Goal: Task Accomplishment & Management: Use online tool/utility

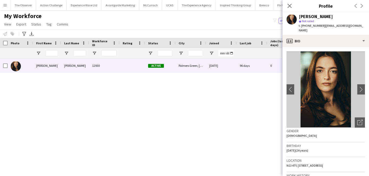
click at [6, 8] on button "Menu" at bounding box center [5, 5] width 10 height 10
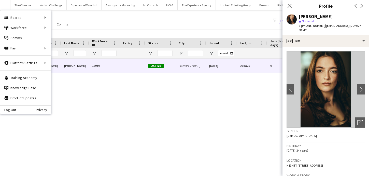
click at [57, 29] on app-page-menu "View Views Default view New view Update view Delete view Edit name Customise vi…" at bounding box center [36, 25] width 73 height 10
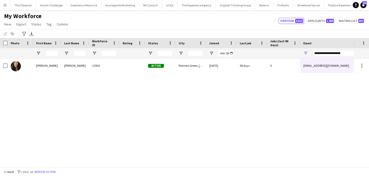
click at [4, 4] on app-icon "Menu" at bounding box center [5, 5] width 4 height 4
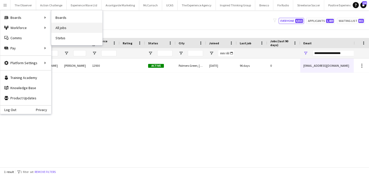
click at [61, 24] on link "All jobs" at bounding box center [76, 28] width 51 height 10
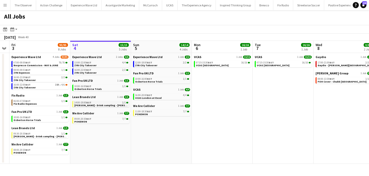
scroll to position [0, 112]
click at [7, 3] on app-icon "Menu" at bounding box center [5, 5] width 4 height 4
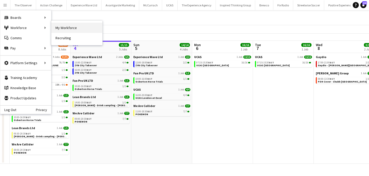
click at [60, 28] on link "My Workforce" at bounding box center [76, 28] width 51 height 10
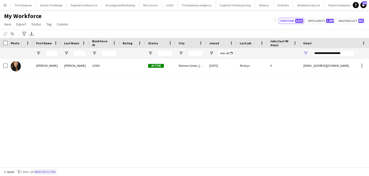
click at [43, 172] on button "Remove filters" at bounding box center [45, 172] width 23 height 6
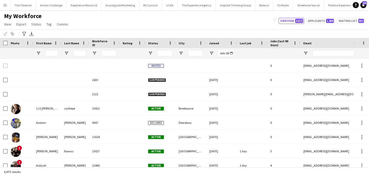
click at [53, 49] on div at bounding box center [51, 53] width 13 height 10
click at [53, 55] on input "First Name Filter Input" at bounding box center [51, 53] width 13 height 6
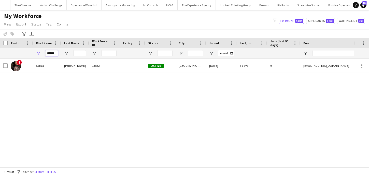
type input "******"
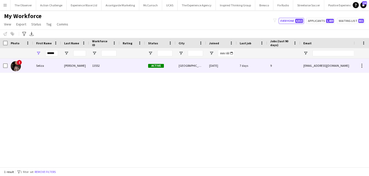
click at [63, 67] on div "Sebastian" at bounding box center [75, 65] width 28 height 14
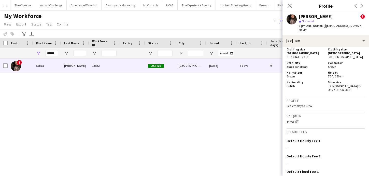
scroll to position [413, 0]
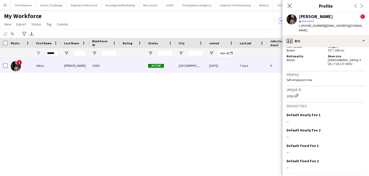
click at [308, 17] on div "Seliza Sebastian" at bounding box center [316, 16] width 34 height 5
drag, startPoint x: 308, startPoint y: 17, endPoint x: 318, endPoint y: 20, distance: 11.1
click at [318, 20] on div "Seliza Sebastian ! star Not rated t. +4407950160699 | seliza.sebastian@hotmail.…" at bounding box center [332, 23] width 66 height 19
click at [319, 17] on div "Seliza Sebastian" at bounding box center [316, 16] width 34 height 5
drag, startPoint x: 319, startPoint y: 17, endPoint x: 304, endPoint y: 16, distance: 14.5
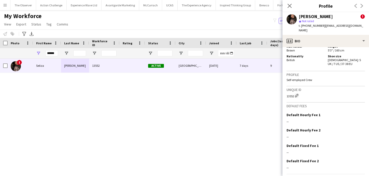
click at [304, 16] on div "Seliza Sebastian" at bounding box center [316, 16] width 34 height 5
drag, startPoint x: 304, startPoint y: 16, endPoint x: 315, endPoint y: 17, distance: 11.2
click at [315, 17] on div "Seliza Sebastian" at bounding box center [316, 16] width 34 height 5
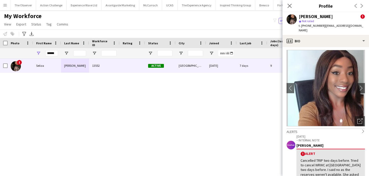
scroll to position [0, 0]
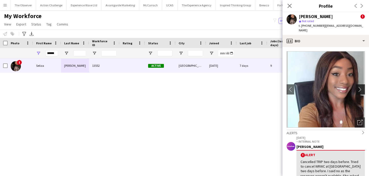
click at [361, 86] on app-icon "chevron-right" at bounding box center [361, 88] width 8 height 5
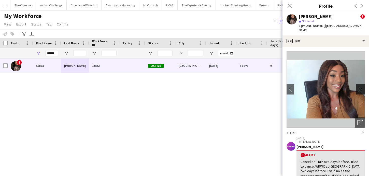
click at [361, 86] on app-icon "chevron-right" at bounding box center [361, 88] width 8 height 5
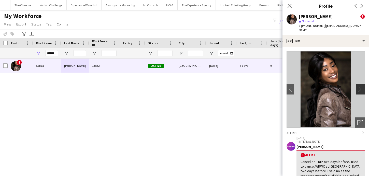
click at [361, 86] on app-icon "chevron-right" at bounding box center [361, 88] width 8 height 5
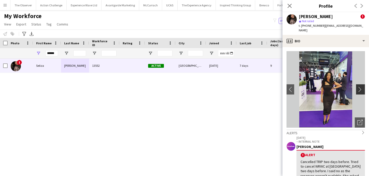
click at [361, 86] on app-icon "chevron-right" at bounding box center [361, 88] width 8 height 5
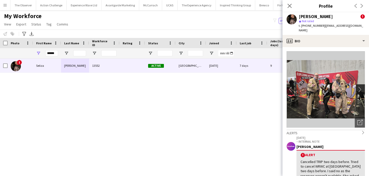
click at [361, 86] on app-icon "chevron-right" at bounding box center [361, 88] width 8 height 5
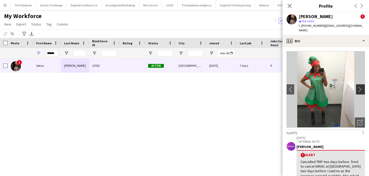
click at [361, 86] on app-icon "chevron-right" at bounding box center [361, 88] width 8 height 5
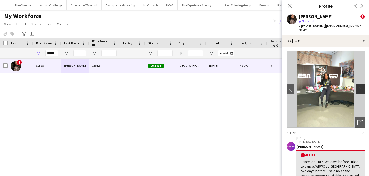
click at [361, 86] on app-icon "chevron-right" at bounding box center [361, 88] width 8 height 5
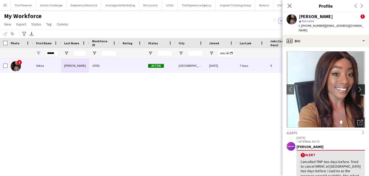
click at [361, 86] on app-icon "chevron-right" at bounding box center [361, 88] width 8 height 5
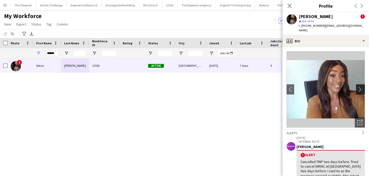
click at [361, 86] on app-icon "chevron-right" at bounding box center [361, 88] width 8 height 5
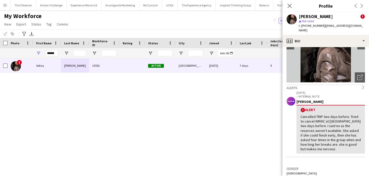
scroll to position [46, 0]
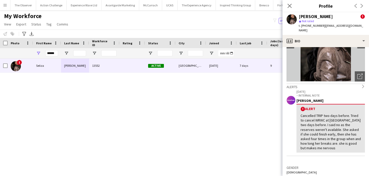
click at [334, 129] on div "Cancelled TRIP two days before. Tried to cancel WRWC at Twickkenham two days be…" at bounding box center [330, 131] width 60 height 37
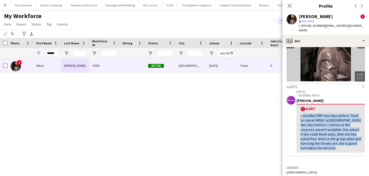
click at [334, 129] on div "Cancelled TRIP two days before. Tried to cancel WRWC at Twickkenham two days be…" at bounding box center [330, 131] width 60 height 37
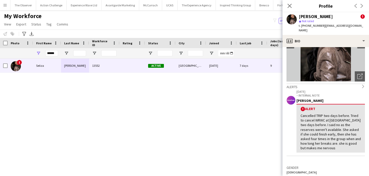
click at [334, 129] on div "Cancelled TRIP two days before. Tried to cancel WRWC at Twickkenham two days be…" at bounding box center [330, 131] width 60 height 37
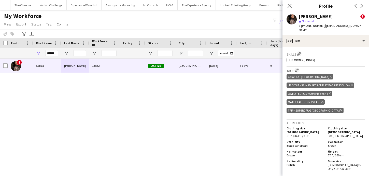
scroll to position [413, 0]
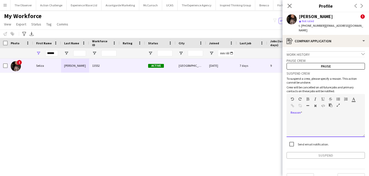
click at [339, 117] on div at bounding box center [325, 126] width 78 height 20
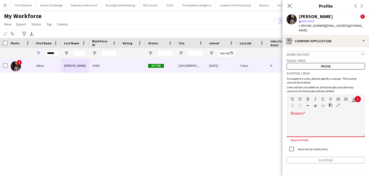
click at [331, 117] on div at bounding box center [325, 126] width 78 height 20
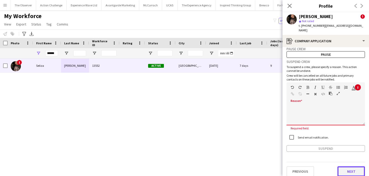
click at [340, 166] on button "Next" at bounding box center [350, 171] width 27 height 10
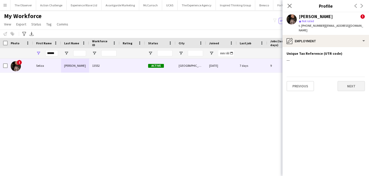
click at [343, 86] on app-section-data-types "Unique Tax Reference (UTR code) Edit this field --- Previous Next" at bounding box center [325, 111] width 86 height 129
click at [343, 84] on button "Next" at bounding box center [350, 86] width 27 height 10
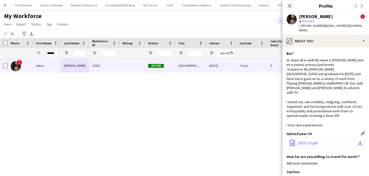
scroll to position [74, 0]
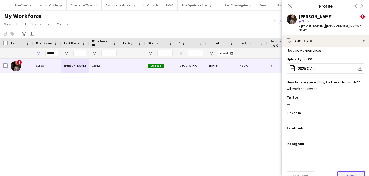
click at [344, 171] on button "Next" at bounding box center [350, 176] width 27 height 10
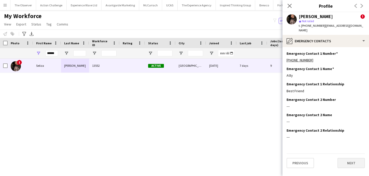
scroll to position [0, 0]
click at [347, 159] on button "Next" at bounding box center [350, 163] width 27 height 10
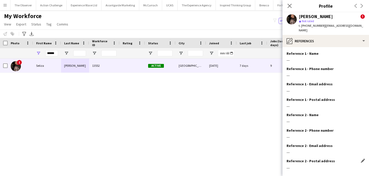
scroll to position [22, 0]
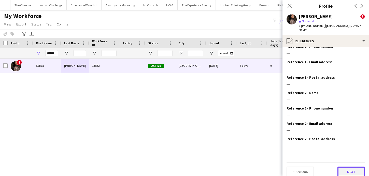
click at [349, 166] on button "Next" at bounding box center [350, 171] width 27 height 10
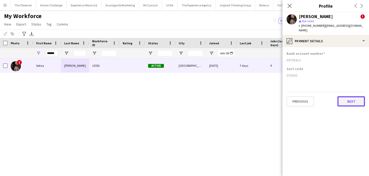
click at [353, 96] on button "Next" at bounding box center [350, 101] width 27 height 10
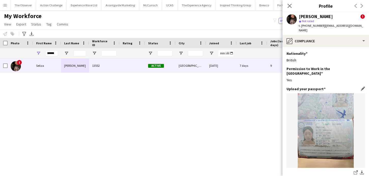
scroll to position [90, 0]
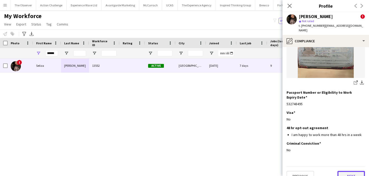
click at [346, 171] on button "Next" at bounding box center [350, 176] width 27 height 10
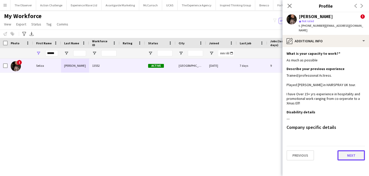
click at [347, 151] on button "Next" at bounding box center [350, 155] width 27 height 10
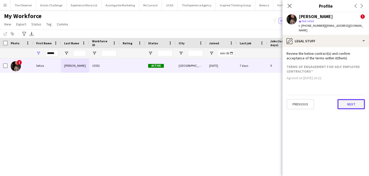
click at [346, 101] on button "Next" at bounding box center [350, 104] width 27 height 10
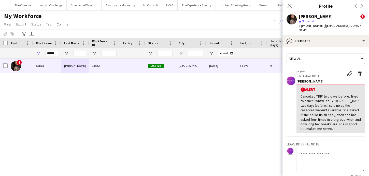
click at [329, 148] on textarea at bounding box center [330, 159] width 69 height 24
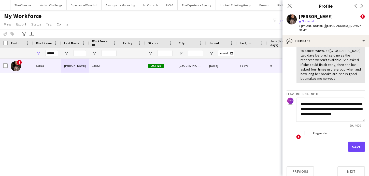
scroll to position [0, 0]
drag, startPoint x: 324, startPoint y: 115, endPoint x: 319, endPoint y: 100, distance: 15.0
click at [319, 100] on textarea "**********" at bounding box center [330, 109] width 69 height 24
click at [321, 103] on textarea "**********" at bounding box center [330, 109] width 69 height 24
drag, startPoint x: 321, startPoint y: 103, endPoint x: 323, endPoint y: 113, distance: 10.6
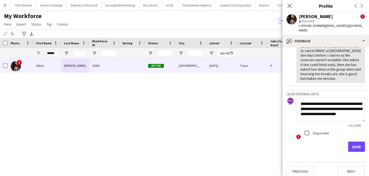
click at [323, 113] on textarea "**********" at bounding box center [330, 109] width 69 height 24
click at [321, 108] on textarea "**********" at bounding box center [330, 109] width 69 height 24
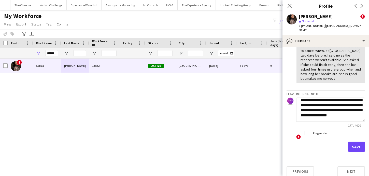
click at [324, 113] on textarea "**********" at bounding box center [330, 109] width 69 height 24
drag, startPoint x: 335, startPoint y: 115, endPoint x: 320, endPoint y: 108, distance: 16.3
click at [320, 108] on textarea "**********" at bounding box center [330, 109] width 69 height 24
click at [331, 111] on textarea "**********" at bounding box center [330, 109] width 69 height 24
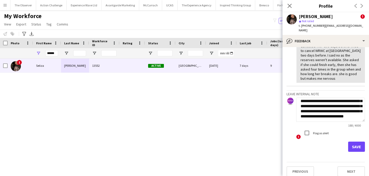
scroll to position [8, 0]
click at [330, 106] on textarea "**********" at bounding box center [330, 109] width 69 height 24
click at [328, 109] on textarea "**********" at bounding box center [330, 109] width 69 height 24
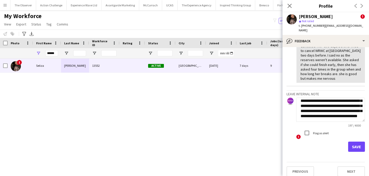
paste textarea "**********"
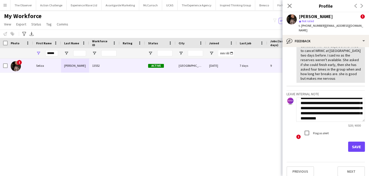
scroll to position [11, 0]
click at [334, 103] on textarea "**********" at bounding box center [330, 109] width 69 height 24
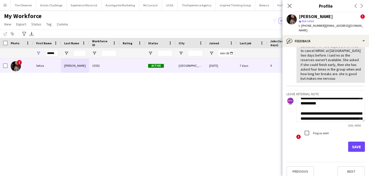
scroll to position [21, 0]
click at [325, 102] on textarea "**********" at bounding box center [330, 109] width 69 height 24
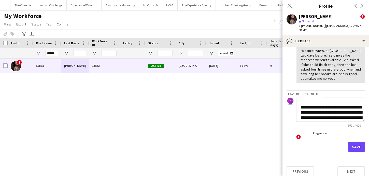
scroll to position [33, 0]
click at [300, 107] on textarea "**********" at bounding box center [330, 109] width 69 height 24
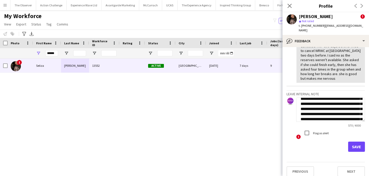
scroll to position [43, 0]
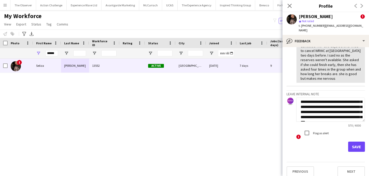
click at [351, 102] on textarea "**********" at bounding box center [330, 109] width 69 height 24
drag, startPoint x: 351, startPoint y: 102, endPoint x: 348, endPoint y: 102, distance: 2.6
click at [348, 102] on textarea "**********" at bounding box center [330, 109] width 69 height 24
click at [357, 102] on textarea "**********" at bounding box center [330, 109] width 69 height 24
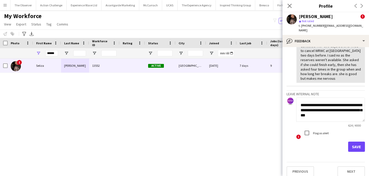
scroll to position [83, 0]
click at [300, 108] on textarea "**********" at bounding box center [330, 109] width 69 height 24
click at [329, 112] on textarea "**********" at bounding box center [330, 109] width 69 height 24
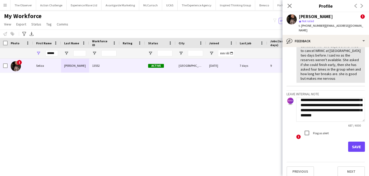
click at [323, 115] on textarea "**********" at bounding box center [330, 109] width 69 height 24
click at [333, 110] on textarea "**********" at bounding box center [330, 109] width 69 height 24
drag, startPoint x: 333, startPoint y: 110, endPoint x: 327, endPoint y: 110, distance: 6.4
click at [327, 110] on textarea "**********" at bounding box center [330, 109] width 69 height 24
click at [323, 114] on textarea "**********" at bounding box center [330, 109] width 69 height 24
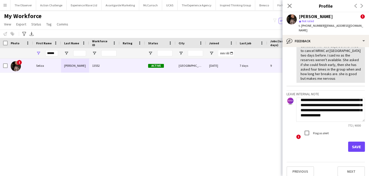
scroll to position [107, 0]
click at [321, 110] on textarea "**********" at bounding box center [330, 109] width 69 height 24
click at [329, 106] on textarea "**********" at bounding box center [330, 109] width 69 height 24
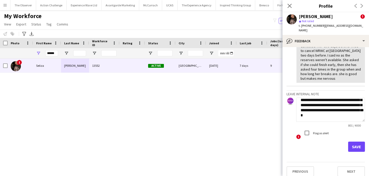
click at [326, 111] on textarea "**********" at bounding box center [330, 109] width 69 height 24
click at [329, 109] on textarea "**********" at bounding box center [330, 109] width 69 height 24
click at [339, 110] on textarea "**********" at bounding box center [330, 109] width 69 height 24
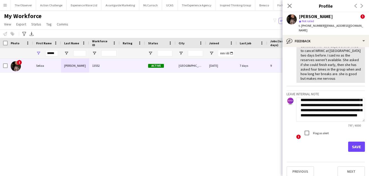
click at [339, 110] on textarea "**********" at bounding box center [330, 109] width 69 height 24
type textarea "**********"
click at [355, 141] on button "Save" at bounding box center [356, 146] width 17 height 10
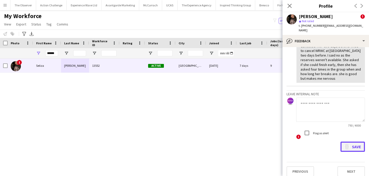
scroll to position [180, 0]
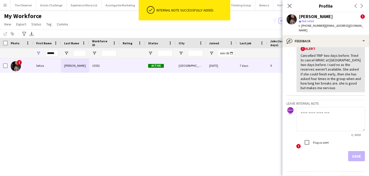
click at [269, 121] on div "! Seliza Sebastian 13552 Active London 03-06-2025 7 days 9 seliza.sebastian@hot…" at bounding box center [176, 112] width 353 height 108
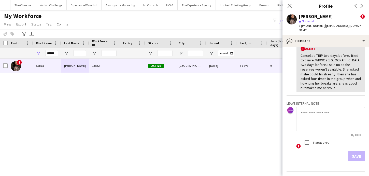
click at [246, 120] on div "! Seliza Sebastian 13552 Active London 03-06-2025 7 days 9 seliza.sebastian@hot…" at bounding box center [176, 112] width 353 height 108
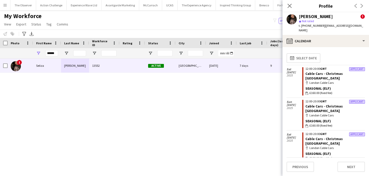
click at [258, 137] on div "! Seliza Sebastian 13552 Active London 03-06-2025 7 days 9 seliza.sebastian@hot…" at bounding box center [176, 112] width 353 height 108
click at [289, 5] on icon at bounding box center [289, 5] width 5 height 5
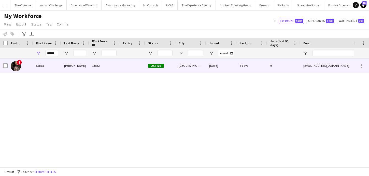
click at [273, 63] on div "9" at bounding box center [283, 65] width 33 height 14
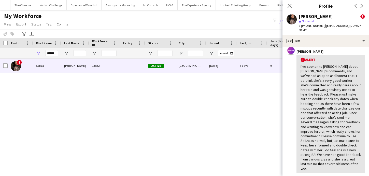
scroll to position [94, 0]
click at [257, 125] on div "! Seliza Sebastian 13552 Active London 03-06-2025 7 days 9 seliza.sebastian@hot…" at bounding box center [176, 112] width 353 height 108
click at [293, 4] on div "Close pop-in" at bounding box center [289, 6] width 14 height 12
click at [290, 4] on icon "Close pop-in" at bounding box center [289, 5] width 5 height 5
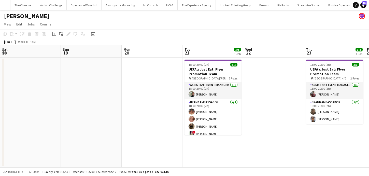
scroll to position [0, 149]
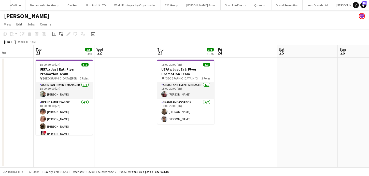
click at [8, 6] on button "Menu" at bounding box center [5, 5] width 10 height 10
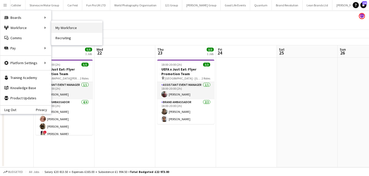
click at [67, 31] on link "My Workforce" at bounding box center [76, 28] width 51 height 10
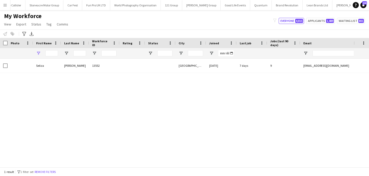
type input "******"
click at [39, 171] on button "Remove filters" at bounding box center [45, 172] width 23 height 6
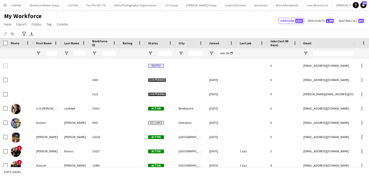
click at [25, 33] on icon "Advanced filters" at bounding box center [24, 34] width 4 height 4
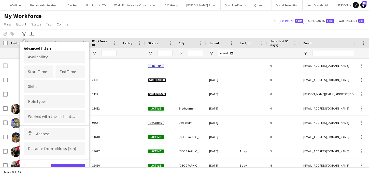
click at [46, 136] on input at bounding box center [54, 133] width 61 height 13
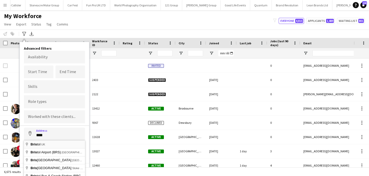
type input "**********"
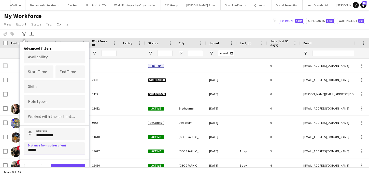
scroll to position [2, 0]
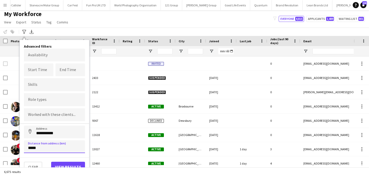
type input "*****"
click at [64, 167] on div "6,675 results" at bounding box center [184, 171] width 369 height 9
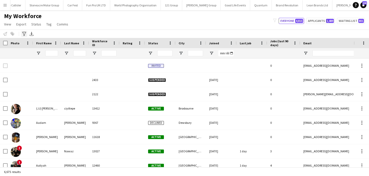
click at [25, 32] on icon at bounding box center [24, 34] width 4 height 4
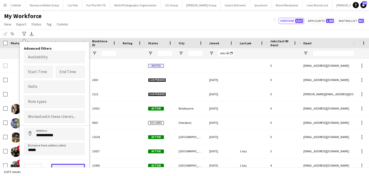
click at [55, 165] on button "View results" at bounding box center [68, 168] width 34 height 10
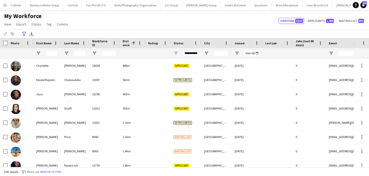
click at [189, 52] on div "**********" at bounding box center [190, 53] width 15 height 6
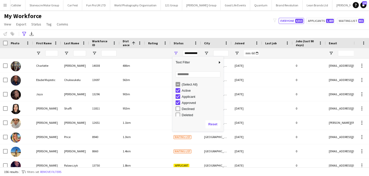
scroll to position [32, 0]
click at [190, 102] on div "Paused" at bounding box center [202, 101] width 40 height 4
click at [189, 96] on div "Invited" at bounding box center [202, 95] width 40 height 4
click at [190, 112] on div "Waiting list" at bounding box center [202, 113] width 40 height 4
type input "**********"
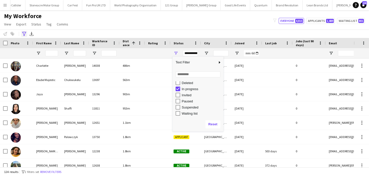
click at [24, 33] on icon "Advanced filters" at bounding box center [24, 34] width 4 height 4
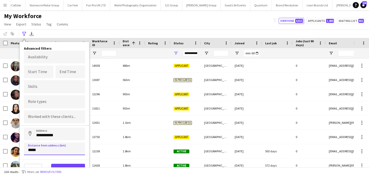
drag, startPoint x: 29, startPoint y: 148, endPoint x: 26, endPoint y: 148, distance: 3.6
click at [26, 148] on input "*****" at bounding box center [54, 148] width 61 height 13
type input "*****"
click at [57, 164] on button "View results" at bounding box center [68, 168] width 34 height 10
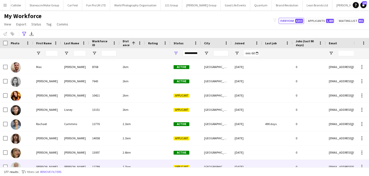
scroll to position [0, 0]
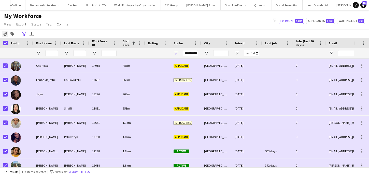
click at [6, 34] on icon at bounding box center [5, 34] width 4 height 4
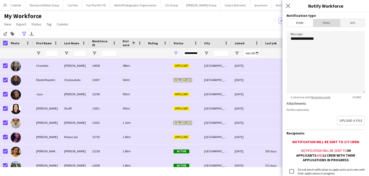
click at [325, 23] on span "Email" at bounding box center [326, 23] width 27 height 8
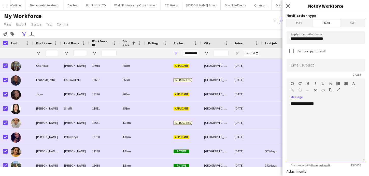
click at [315, 120] on div "**********" at bounding box center [325, 131] width 78 height 61
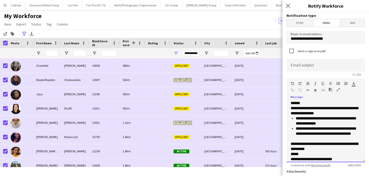
scroll to position [265, 0]
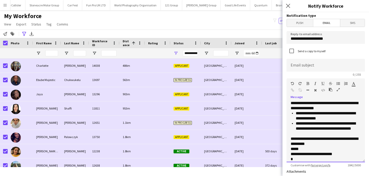
click at [324, 139] on p "**********" at bounding box center [325, 141] width 70 height 10
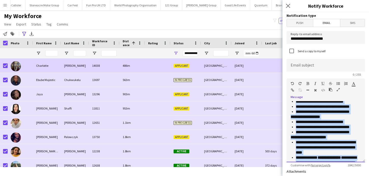
scroll to position [0, 0]
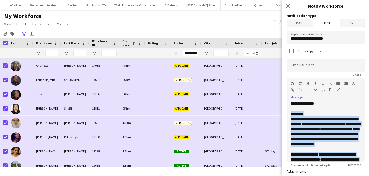
drag, startPoint x: 311, startPoint y: 158, endPoint x: 287, endPoint y: 113, distance: 50.9
click at [288, 113] on div "**********" at bounding box center [325, 131] width 78 height 61
click at [293, 114] on p "********" at bounding box center [325, 113] width 70 height 5
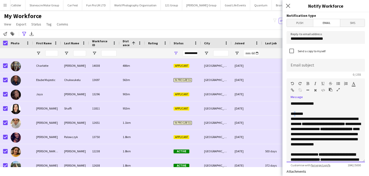
click at [293, 114] on p "********" at bounding box center [325, 113] width 70 height 5
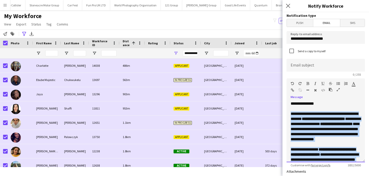
drag, startPoint x: 308, startPoint y: 156, endPoint x: 290, endPoint y: 113, distance: 46.7
click at [290, 113] on div "**********" at bounding box center [325, 131] width 78 height 61
copy div "**********"
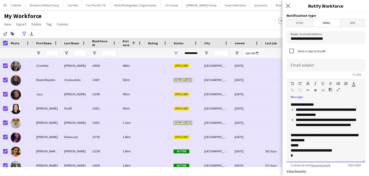
scroll to position [261, 0]
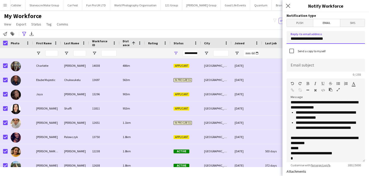
click at [317, 36] on input "**********" at bounding box center [325, 37] width 78 height 13
type input "**********"
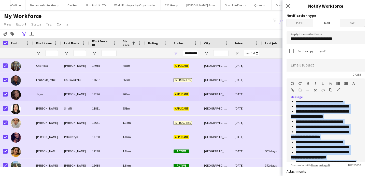
scroll to position [0, 0]
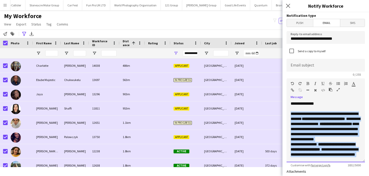
drag, startPoint x: 337, startPoint y: 158, endPoint x: 285, endPoint y: 115, distance: 67.6
click at [285, 115] on form "**********" at bounding box center [325, 169] width 86 height 314
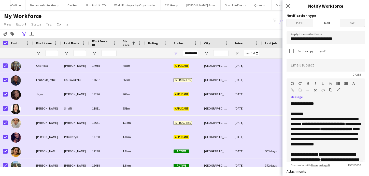
click at [310, 112] on p "********" at bounding box center [325, 113] width 70 height 5
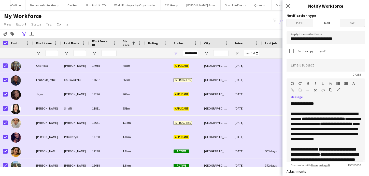
scroll to position [295, 0]
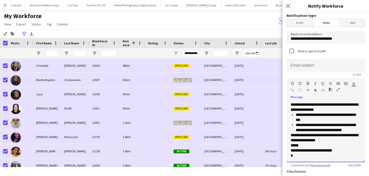
click at [312, 155] on p "**********" at bounding box center [325, 150] width 70 height 15
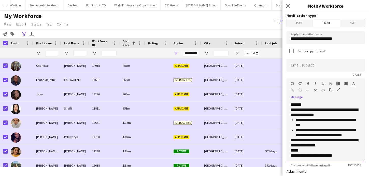
scroll to position [290, 0]
click at [313, 67] on input at bounding box center [325, 65] width 78 height 13
paste input "**********"
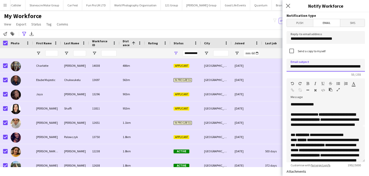
scroll to position [32, 0]
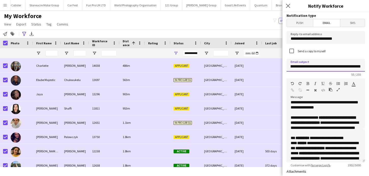
type input "**********"
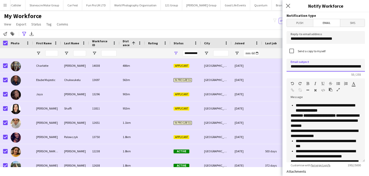
scroll to position [290, 0]
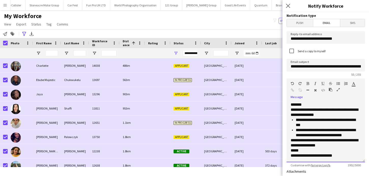
click at [358, 156] on p "**********" at bounding box center [325, 153] width 70 height 10
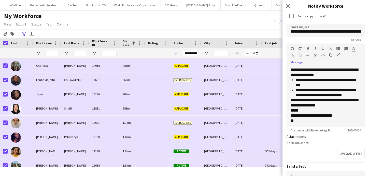
scroll to position [78, 0]
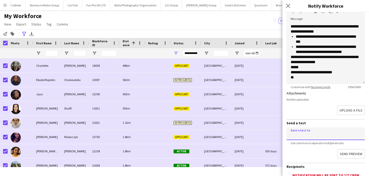
click at [339, 138] on input at bounding box center [325, 133] width 78 height 13
type input "*"
type input "**********"
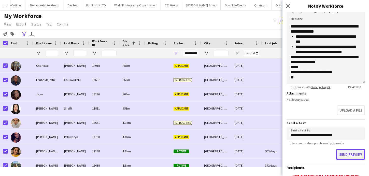
click at [348, 153] on button "Send preview" at bounding box center [350, 154] width 29 height 11
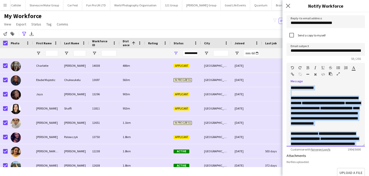
scroll to position [0, 0]
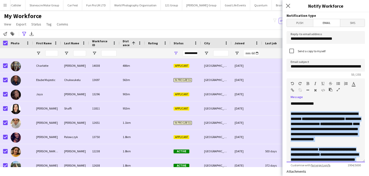
drag, startPoint x: 303, startPoint y: 78, endPoint x: 284, endPoint y: 114, distance: 40.6
click at [284, 114] on form "**********" at bounding box center [325, 169] width 86 height 314
copy div "**********"
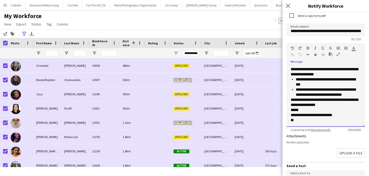
scroll to position [84, 0]
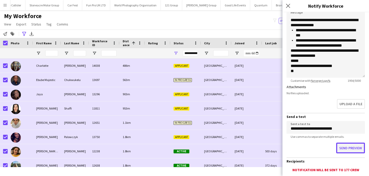
click at [350, 147] on button "Send preview" at bounding box center [350, 147] width 29 height 11
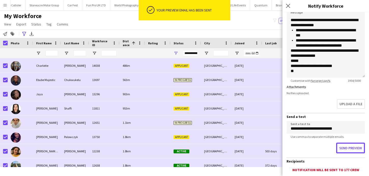
scroll to position [0, 0]
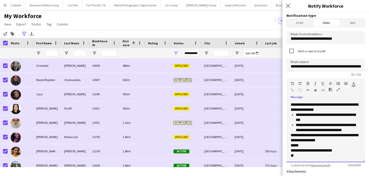
click at [322, 135] on p "**********" at bounding box center [325, 137] width 70 height 10
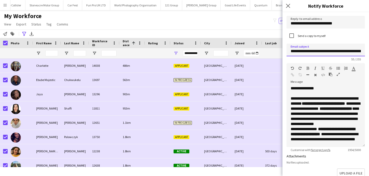
click at [328, 51] on input "**********" at bounding box center [325, 49] width 78 height 13
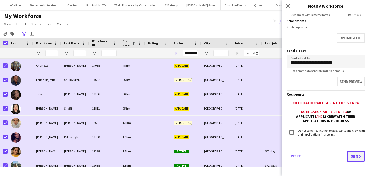
click at [352, 161] on button "Send" at bounding box center [355, 155] width 18 height 11
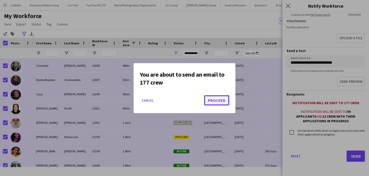
click at [221, 102] on button "Proceed" at bounding box center [216, 100] width 25 height 10
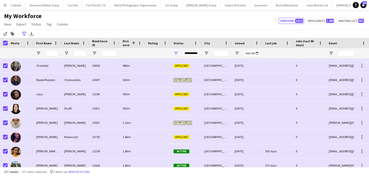
click at [6, 8] on button "Menu" at bounding box center [5, 5] width 10 height 10
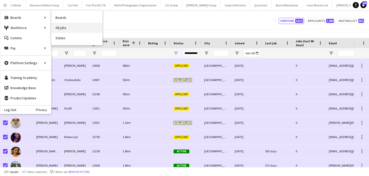
click at [69, 25] on link "All jobs" at bounding box center [76, 28] width 51 height 10
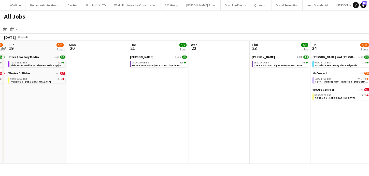
scroll to position [0, 139]
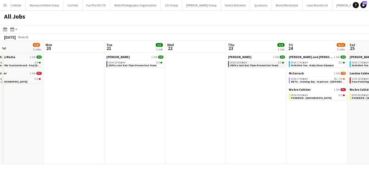
click at [250, 65] on span "UEFA x Just Eat: Flyer Promotion Team" at bounding box center [254, 65] width 48 height 3
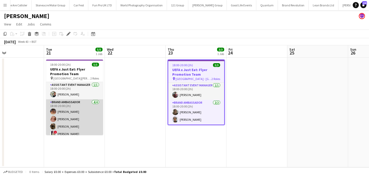
scroll to position [0, 138]
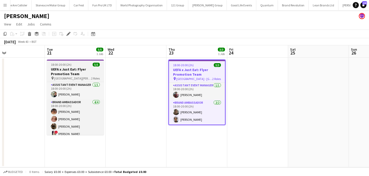
click at [90, 75] on h3 "UEFA x Just Eat: Flyer Promotion Team" at bounding box center [75, 71] width 57 height 9
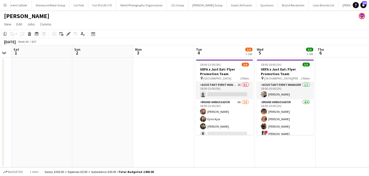
scroll to position [0, 233]
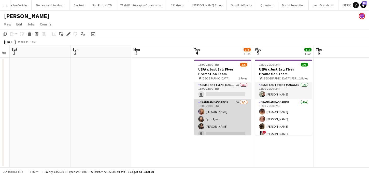
click at [222, 113] on app-card-role "Brand Ambassador 6A 3/5 18:00-23:00 (5h) Kelly Darcy Eymi Ajax Jade Willis sing…" at bounding box center [222, 122] width 57 height 47
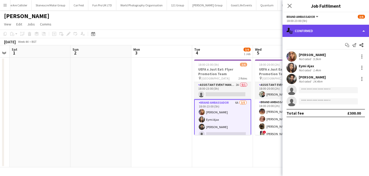
click at [321, 34] on div "single-neutral-actions-check-2 Confirmed" at bounding box center [325, 31] width 86 height 12
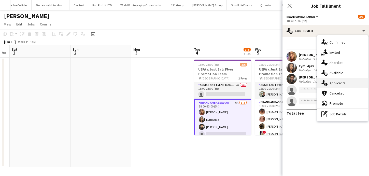
click at [333, 82] on span "Applicants" at bounding box center [337, 83] width 16 height 5
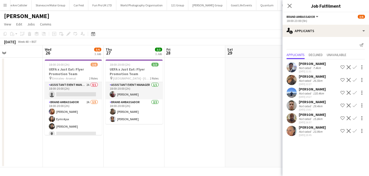
scroll to position [0, 125]
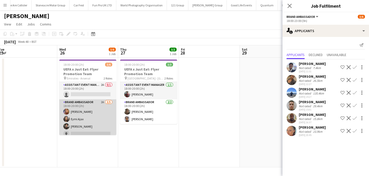
click at [112, 117] on app-card-role "Brand Ambassador 2A 3/5 18:00-20:00 (2h) Kelly Darcy Eymi Ajax Jade Willis sing…" at bounding box center [87, 122] width 57 height 47
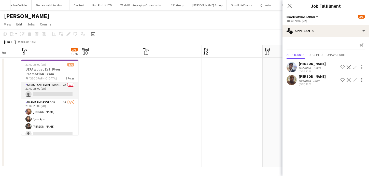
scroll to position [0, 126]
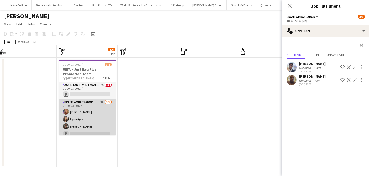
click at [102, 120] on app-card-role "Brand Ambassador 3A 3/5 21:00-23:00 (2h) Kelly Darcy Eymi Ajax Jade Willis sing…" at bounding box center [87, 122] width 57 height 47
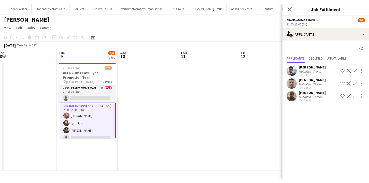
scroll to position [0, 110]
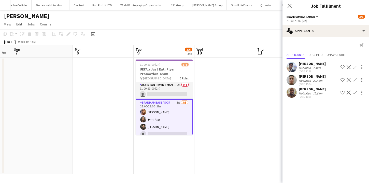
click at [112, 105] on app-date-cell at bounding box center [103, 115] width 61 height 117
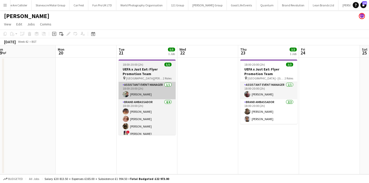
scroll to position [0, 194]
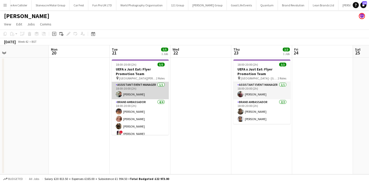
click at [130, 89] on app-card-role "Assistant Event Manager 1/1 18:00-20:00 (2h) Paul McDonald" at bounding box center [140, 90] width 57 height 17
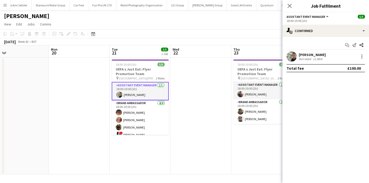
click at [293, 57] on app-user-avatar at bounding box center [291, 56] width 10 height 10
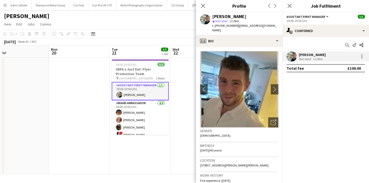
click at [224, 15] on div "Paul McDonald" at bounding box center [229, 16] width 34 height 5
drag, startPoint x: 224, startPoint y: 15, endPoint x: 217, endPoint y: 16, distance: 7.1
click at [217, 16] on div "Paul McDonald" at bounding box center [229, 16] width 34 height 5
copy div "Paul McDonald"
drag, startPoint x: 199, startPoint y: 146, endPoint x: 213, endPoint y: 146, distance: 13.5
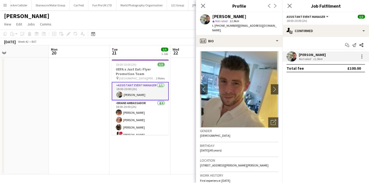
click at [213, 146] on app-crew-profile-bio "chevron-left chevron-right Open photos pop-in Gender Male Birthday 21-06-1980 (…" at bounding box center [239, 115] width 86 height 136
drag, startPoint x: 215, startPoint y: 146, endPoint x: 198, endPoint y: 146, distance: 16.8
click at [198, 146] on app-crew-profile-bio "chevron-left chevron-right Open photos pop-in Gender Male Birthday 21-06-1980 (…" at bounding box center [239, 115] width 86 height 136
copy span "21-06-1980"
click at [239, 27] on span "| paulmac2106@gmail.com" at bounding box center [244, 28] width 64 height 8
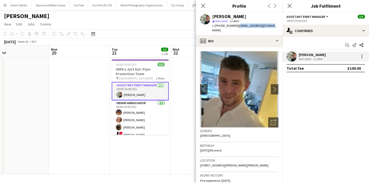
drag, startPoint x: 236, startPoint y: 26, endPoint x: 270, endPoint y: 27, distance: 33.6
click at [270, 27] on div "Paul McDonald star Not rated 11.9km t. +447541089946 | paulmac2106@gmail.com" at bounding box center [239, 23] width 86 height 23
copy span "paulmac2106@gmail.com"
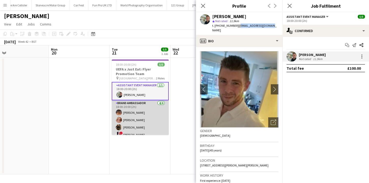
click at [146, 125] on app-card-role "Brand Ambassador 4/4 18:00-20:00 (2h) Emma Mcangus Shona Harkin Grace Stewart !…" at bounding box center [140, 119] width 57 height 39
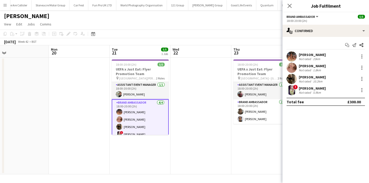
click at [294, 53] on app-user-avatar at bounding box center [291, 56] width 10 height 10
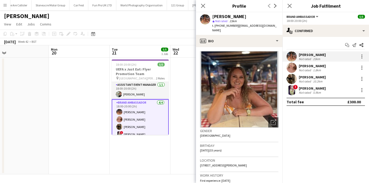
click at [219, 18] on div "Emma Mcangus" at bounding box center [229, 16] width 34 height 5
drag, startPoint x: 219, startPoint y: 18, endPoint x: 234, endPoint y: 17, distance: 15.3
click at [234, 17] on div "Emma Mcangus" at bounding box center [229, 16] width 34 height 5
copy div "Emma Mcangus"
drag, startPoint x: 200, startPoint y: 145, endPoint x: 214, endPoint y: 145, distance: 13.7
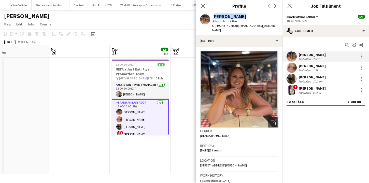
click at [214, 148] on span "06-05-1992 (33 years)" at bounding box center [211, 150] width 22 height 4
copy span "06-05-1992"
drag, startPoint x: 236, startPoint y: 26, endPoint x: 272, endPoint y: 28, distance: 35.4
click at [272, 28] on div "Emma Mcangus star Not rated 23km t. +447823577807 | emmaloumc92@icloud.com" at bounding box center [239, 23] width 86 height 23
copy span "emmaloumc92@icloud.com"
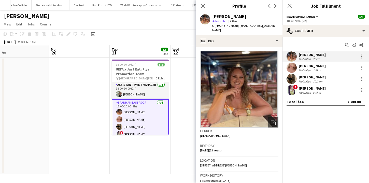
click at [299, 69] on div "Not rated" at bounding box center [305, 70] width 13 height 4
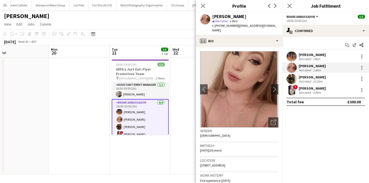
click at [223, 18] on div "Shona Harkin" at bounding box center [229, 16] width 34 height 5
drag, startPoint x: 223, startPoint y: 18, endPoint x: 229, endPoint y: 18, distance: 6.6
click at [229, 18] on div "Shona Harkin" at bounding box center [229, 16] width 34 height 5
copy div "Shona Harkin"
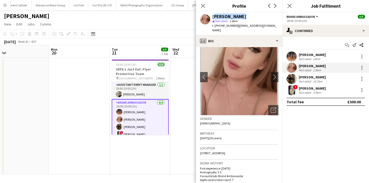
scroll to position [0, 0]
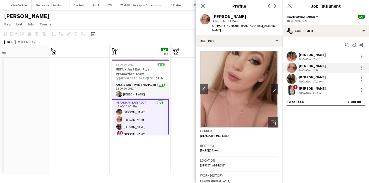
click at [211, 148] on span "12-11-1998 (26 years)" at bounding box center [211, 150] width 22 height 4
drag, startPoint x: 211, startPoint y: 145, endPoint x: 200, endPoint y: 146, distance: 10.9
click at [200, 148] on span "12-11-1998 (26 years)" at bounding box center [211, 150] width 22 height 4
copy span "12-11-1998"
drag, startPoint x: 237, startPoint y: 26, endPoint x: 273, endPoint y: 27, distance: 35.4
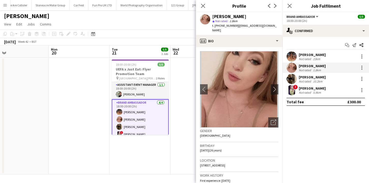
click at [273, 27] on div "Shona Harkin star Not rated 1.8km t. +4407523664011 | shonaharkin6@gmail.com" at bounding box center [239, 23] width 86 height 23
copy span "shonaharkin6@gmail.com"
click at [293, 81] on app-user-avatar at bounding box center [291, 79] width 10 height 10
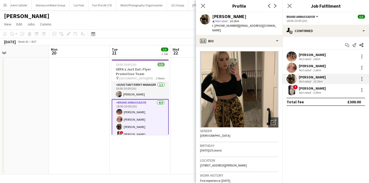
click at [238, 27] on span "| grace.ppf@outlook.com" at bounding box center [244, 28] width 64 height 8
drag, startPoint x: 238, startPoint y: 27, endPoint x: 263, endPoint y: 27, distance: 25.7
click at [264, 27] on span "| grace.ppf@outlook.com" at bounding box center [244, 28] width 64 height 8
copy span "grace.ppf@outlook.com"
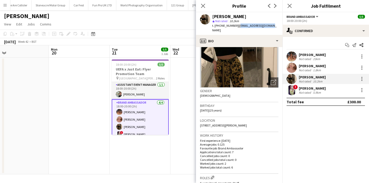
scroll to position [39, 0]
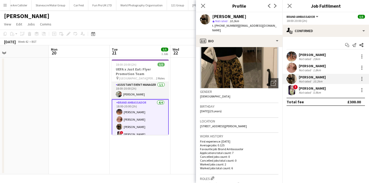
click at [213, 109] on span "20-01-2000 (25 years)" at bounding box center [211, 111] width 22 height 4
drag, startPoint x: 213, startPoint y: 105, endPoint x: 199, endPoint y: 105, distance: 14.5
click at [199, 105] on app-crew-profile-bio "Open photos pop-in Gender Female Birthday 20-01-2000 (25 years) Location Brookl…" at bounding box center [239, 115] width 86 height 136
click at [301, 92] on div "Not rated" at bounding box center [305, 93] width 13 height 4
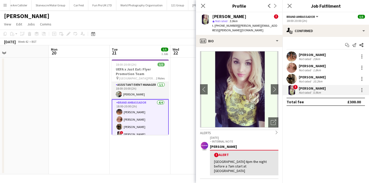
click at [223, 25] on span "t. +447875077296" at bounding box center [225, 26] width 26 height 4
drag, startPoint x: 223, startPoint y: 25, endPoint x: 215, endPoint y: 25, distance: 7.9
click at [215, 25] on span "t. +447875077296" at bounding box center [225, 26] width 26 height 4
drag, startPoint x: 215, startPoint y: 25, endPoint x: 224, endPoint y: 25, distance: 8.7
click at [230, 25] on span "t. +447875077296" at bounding box center [225, 26] width 26 height 4
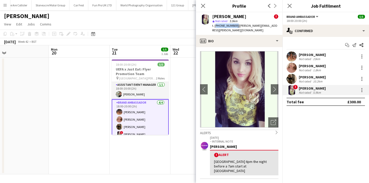
drag, startPoint x: 234, startPoint y: 26, endPoint x: 214, endPoint y: 25, distance: 19.8
click at [214, 25] on span "t. +447875077296" at bounding box center [225, 26] width 26 height 4
drag, startPoint x: 236, startPoint y: 25, endPoint x: 279, endPoint y: 28, distance: 43.6
click at [279, 28] on app-profile-header "Lucy Mercel ! star Not rated 5.9km t. +447875077296 | lucy.mercel@btinternet.com" at bounding box center [239, 23] width 86 height 23
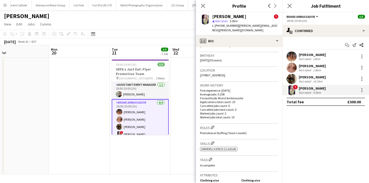
click at [212, 58] on span "11-08-1995 (30 years)" at bounding box center [211, 60] width 22 height 4
drag, startPoint x: 212, startPoint y: 52, endPoint x: 200, endPoint y: 53, distance: 11.7
click at [200, 58] on span "11-08-1995 (30 years)" at bounding box center [211, 60] width 22 height 4
click at [183, 120] on app-date-cell at bounding box center [200, 115] width 61 height 117
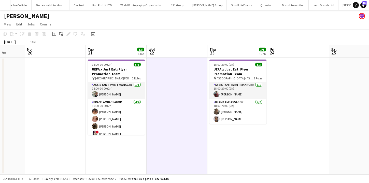
scroll to position [0, 251]
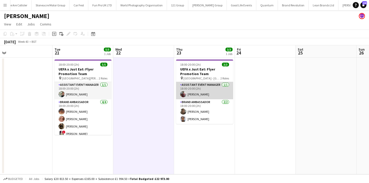
click at [196, 90] on app-card-role "Assistant Event Manager 1/1 18:00-20:00 (2h) Frankie Salkeld" at bounding box center [204, 90] width 57 height 17
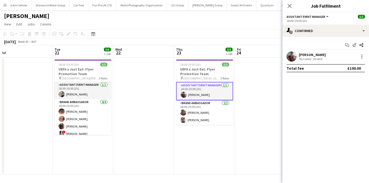
click at [295, 52] on div at bounding box center [291, 56] width 10 height 10
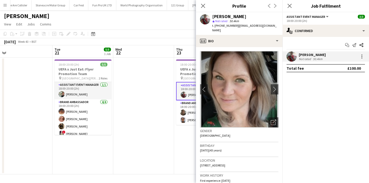
click at [221, 18] on div "Frankie Salkeld" at bounding box center [229, 16] width 34 height 5
click at [232, 18] on div "Frankie Salkeld" at bounding box center [229, 16] width 34 height 5
click at [212, 148] on span "25-04-1982 (43 years)" at bounding box center [211, 150] width 22 height 4
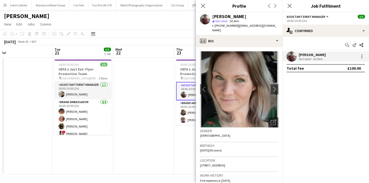
drag, startPoint x: 212, startPoint y: 145, endPoint x: 201, endPoint y: 145, distance: 11.2
click at [201, 148] on span "25-04-1982 (43 years)" at bounding box center [211, 150] width 22 height 4
drag, startPoint x: 236, startPoint y: 25, endPoint x: 273, endPoint y: 26, distance: 36.9
click at [273, 26] on span "| therealfrankieling@hotmail.com" at bounding box center [244, 28] width 64 height 8
drag, startPoint x: 276, startPoint y: 26, endPoint x: 262, endPoint y: 25, distance: 14.0
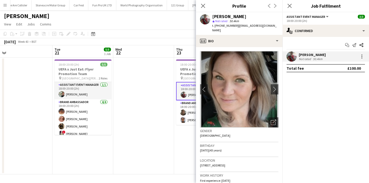
click at [262, 25] on span "| therealfrankieling@hotmail.com" at bounding box center [244, 28] width 64 height 8
drag, startPoint x: 277, startPoint y: 25, endPoint x: 236, endPoint y: 24, distance: 41.2
click at [236, 24] on div "Frankie Salkeld star Not rated 50.4km t. +447866007670 | therealfrankieling@hot…" at bounding box center [239, 23] width 86 height 23
click at [171, 110] on app-date-cell at bounding box center [143, 115] width 61 height 117
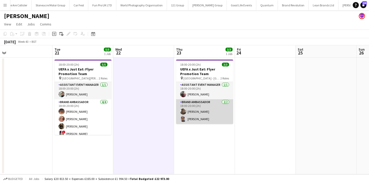
click at [199, 117] on app-card-role "Brand Ambassador 2/2 18:00-20:00 (2h) Serena Geary-Williams Montel Nevers" at bounding box center [204, 111] width 57 height 25
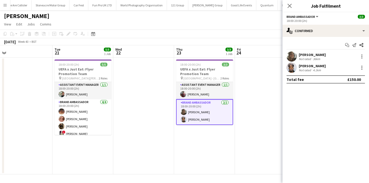
click at [290, 69] on app-user-avatar at bounding box center [291, 68] width 10 height 10
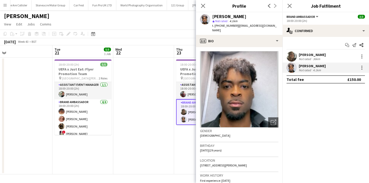
click at [220, 19] on div "star Not rated 4.1km" at bounding box center [245, 21] width 66 height 5
click at [220, 18] on div "Montel Nevers" at bounding box center [229, 16] width 34 height 5
click at [234, 17] on div "Montel Nevers" at bounding box center [229, 16] width 34 height 5
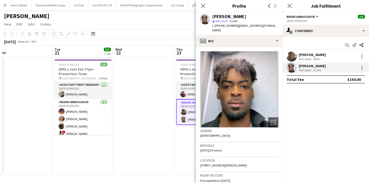
click at [212, 148] on span "22-05-1996 (29 years)" at bounding box center [211, 150] width 22 height 4
drag, startPoint x: 212, startPoint y: 145, endPoint x: 201, endPoint y: 145, distance: 10.2
click at [201, 148] on span "22-05-1996 (29 years)" at bounding box center [211, 150] width 22 height 4
click at [237, 26] on span "| montelnevers@hotmail.com" at bounding box center [244, 28] width 64 height 8
drag, startPoint x: 237, startPoint y: 26, endPoint x: 266, endPoint y: 26, distance: 28.7
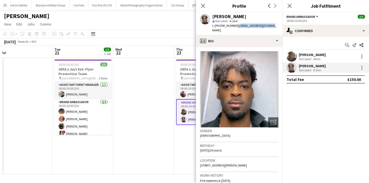
click at [266, 26] on span "| montelnevers@hotmail.com" at bounding box center [244, 28] width 64 height 8
click at [271, 27] on span "| montelnevers@hotmail.com" at bounding box center [244, 28] width 64 height 8
drag, startPoint x: 271, startPoint y: 27, endPoint x: 241, endPoint y: 27, distance: 30.3
click at [241, 27] on span "| montelnevers@hotmail.com" at bounding box center [244, 28] width 64 height 8
click at [165, 131] on app-date-cell at bounding box center [143, 115] width 61 height 117
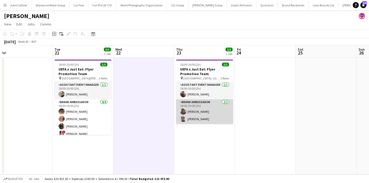
click at [195, 115] on app-card-role "Brand Ambassador 2/2 18:00-20:00 (2h) Serena Geary-Williams Montel Nevers" at bounding box center [204, 111] width 57 height 25
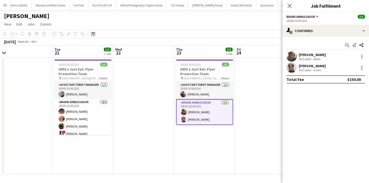
click at [300, 60] on div "Not rated" at bounding box center [305, 59] width 13 height 4
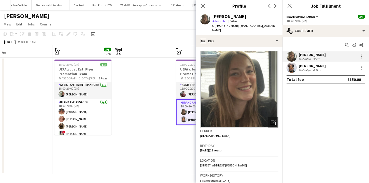
click at [220, 16] on div "Serena Geary-Williams" at bounding box center [229, 16] width 34 height 5
drag, startPoint x: 220, startPoint y: 16, endPoint x: 248, endPoint y: 16, distance: 28.2
click at [246, 16] on div "Serena Geary-Williams" at bounding box center [229, 16] width 34 height 5
click at [211, 148] on span "26-11-2006 (18 years)" at bounding box center [211, 150] width 22 height 4
drag, startPoint x: 211, startPoint y: 147, endPoint x: 200, endPoint y: 147, distance: 10.9
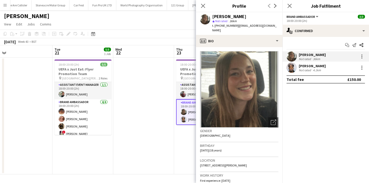
click at [200, 148] on span "26-11-2006 (18 years)" at bounding box center [211, 150] width 22 height 4
click at [237, 26] on span "| serenarose2323@gmail.com" at bounding box center [244, 28] width 64 height 8
drag, startPoint x: 237, startPoint y: 26, endPoint x: 268, endPoint y: 26, distance: 31.5
click at [268, 26] on span "| serenarose2323@gmail.com" at bounding box center [244, 28] width 64 height 8
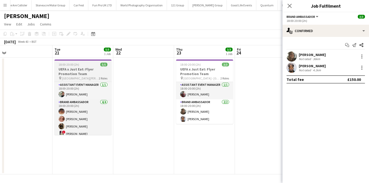
click at [94, 80] on app-job-card "18:00-20:00 (2h) 5/5 UEFA x Just Eat: Flyer Promotion Team pin St James' Park -…" at bounding box center [82, 96] width 57 height 75
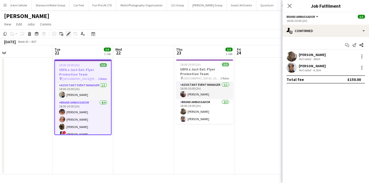
click at [68, 34] on icon at bounding box center [68, 34] width 3 height 3
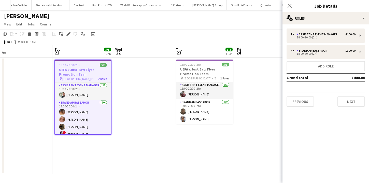
click at [126, 86] on app-date-cell at bounding box center [143, 115] width 61 height 117
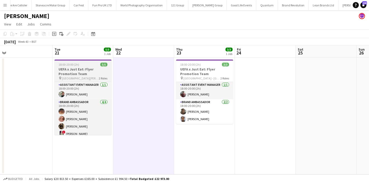
click at [88, 72] on h3 "UEFA x Just Eat: Flyer Promotion Team" at bounding box center [82, 71] width 57 height 9
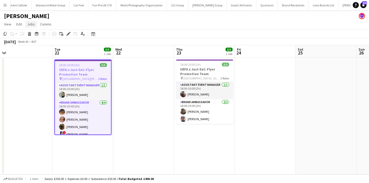
click at [33, 23] on span "Jobs" at bounding box center [31, 24] width 8 height 5
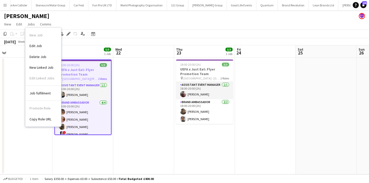
click at [121, 85] on app-date-cell at bounding box center [143, 115] width 61 height 117
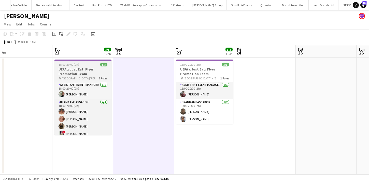
click at [103, 68] on h3 "UEFA x Just Eat: Flyer Promotion Team" at bounding box center [82, 71] width 57 height 9
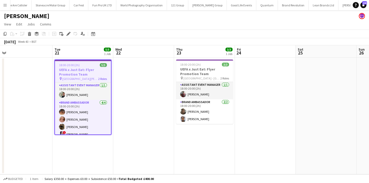
click at [130, 80] on app-date-cell at bounding box center [143, 115] width 61 height 117
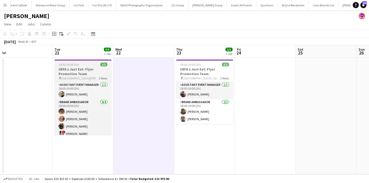
click at [90, 77] on span "St James' Park - Newcastle" at bounding box center [80, 78] width 37 height 4
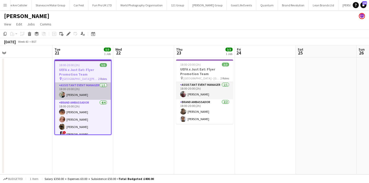
click at [93, 90] on app-card-role "Assistant Event Manager 1/1 18:00-20:00 (2h) Paul McDonald" at bounding box center [83, 90] width 56 height 17
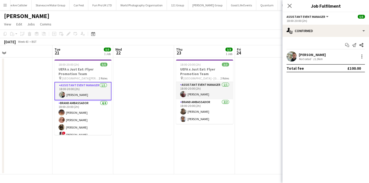
click at [295, 53] on app-user-avatar at bounding box center [291, 56] width 10 height 10
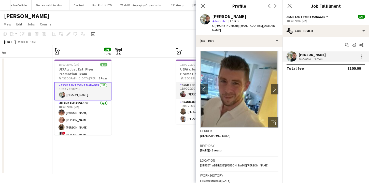
click at [236, 18] on div "Paul McDonald" at bounding box center [229, 16] width 34 height 5
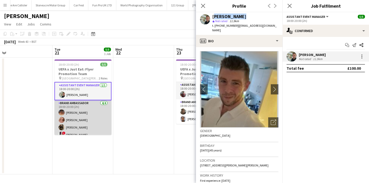
click at [85, 124] on app-card-role "Brand Ambassador 4/4 18:00-20:00 (2h) Emma Mcangus Shona Harkin Grace Stewart !…" at bounding box center [82, 119] width 57 height 39
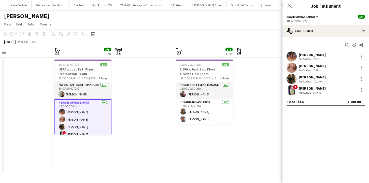
click at [298, 61] on div "Emma Mcangus Not rated 23km" at bounding box center [325, 56] width 86 height 10
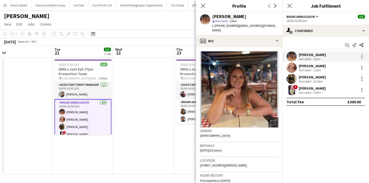
click at [223, 17] on div "Emma Mcangus" at bounding box center [229, 16] width 34 height 5
drag, startPoint x: 223, startPoint y: 17, endPoint x: 230, endPoint y: 17, distance: 6.9
click at [230, 17] on div "Emma Mcangus" at bounding box center [229, 16] width 34 height 5
click at [288, 66] on app-user-avatar at bounding box center [291, 68] width 10 height 10
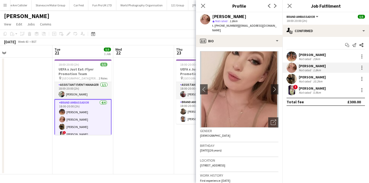
click at [233, 14] on div "Shona Harkin" at bounding box center [229, 16] width 34 height 5
drag, startPoint x: 233, startPoint y: 14, endPoint x: 222, endPoint y: 14, distance: 11.7
click at [222, 14] on div "Shona Harkin" at bounding box center [229, 16] width 34 height 5
click at [289, 80] on app-user-avatar at bounding box center [291, 79] width 10 height 10
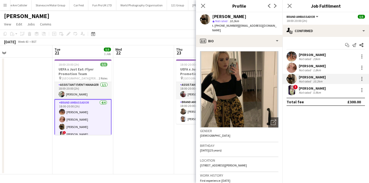
click at [236, 16] on div "Grace Stewart" at bounding box center [229, 16] width 34 height 5
drag, startPoint x: 229, startPoint y: 16, endPoint x: 219, endPoint y: 16, distance: 10.2
click at [219, 16] on div "Grace Stewart" at bounding box center [229, 16] width 34 height 5
drag, startPoint x: 219, startPoint y: 16, endPoint x: 233, endPoint y: 16, distance: 14.2
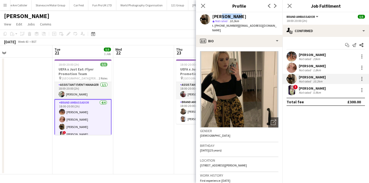
click at [233, 16] on div "Grace Stewart" at bounding box center [229, 16] width 34 height 5
click at [295, 93] on app-user-avatar at bounding box center [291, 90] width 10 height 10
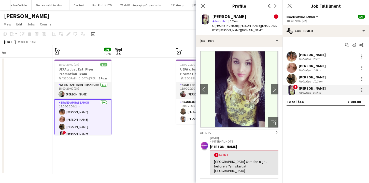
click at [226, 14] on div "Lucy Mercel" at bounding box center [229, 16] width 34 height 5
drag, startPoint x: 226, startPoint y: 14, endPoint x: 218, endPoint y: 14, distance: 7.6
click at [218, 14] on div "Lucy Mercel" at bounding box center [229, 16] width 34 height 5
click at [140, 117] on app-date-cell at bounding box center [143, 115] width 61 height 117
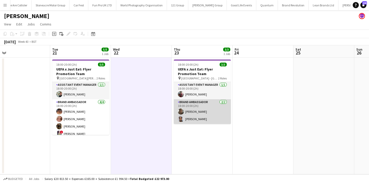
scroll to position [0, 132]
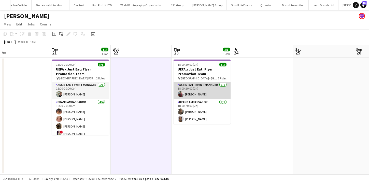
click at [207, 92] on app-card-role "Assistant Event Manager 1/1 18:00-20:00 (2h) Frankie Salkeld" at bounding box center [201, 90] width 57 height 17
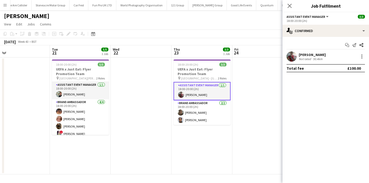
click at [292, 56] on app-user-avatar at bounding box center [291, 56] width 10 height 10
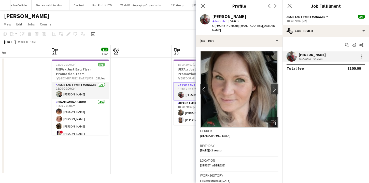
click at [232, 15] on div "Frankie Salkeld" at bounding box center [229, 16] width 34 height 5
drag, startPoint x: 232, startPoint y: 15, endPoint x: 219, endPoint y: 15, distance: 13.2
click at [219, 15] on div "Frankie Salkeld" at bounding box center [229, 16] width 34 height 5
click at [190, 108] on app-card-role "Brand Ambassador 2/2 18:00-20:00 (2h) Serena Geary-Williams Montel Nevers" at bounding box center [201, 112] width 57 height 25
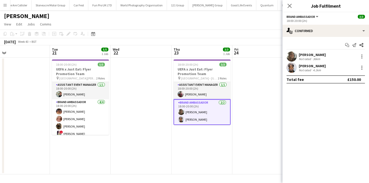
click at [301, 56] on div "Serena Geary-Williams" at bounding box center [312, 54] width 27 height 5
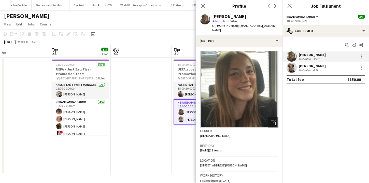
click at [246, 15] on div "Serena Geary-Williams" at bounding box center [229, 16] width 34 height 5
drag, startPoint x: 248, startPoint y: 15, endPoint x: 223, endPoint y: 15, distance: 25.7
click at [223, 15] on div "Serena Geary-Williams" at bounding box center [229, 16] width 34 height 5
click at [288, 67] on app-user-avatar at bounding box center [291, 68] width 10 height 10
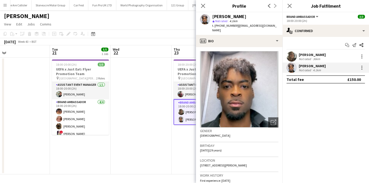
click at [238, 17] on div "Montel Nevers" at bounding box center [229, 16] width 34 height 5
drag, startPoint x: 238, startPoint y: 17, endPoint x: 219, endPoint y: 17, distance: 18.6
click at [219, 17] on div "Montel Nevers" at bounding box center [229, 16] width 34 height 5
click at [163, 100] on app-date-cell at bounding box center [141, 115] width 61 height 117
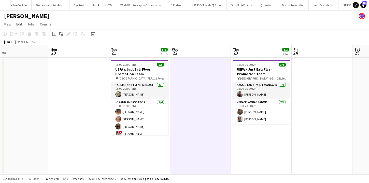
scroll to position [0, 138]
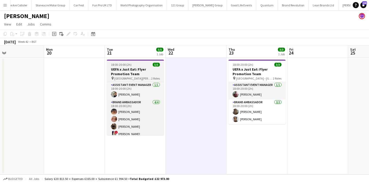
click at [136, 74] on h3 "UEFA x Just Eat: Flyer Promotion Team" at bounding box center [135, 71] width 57 height 9
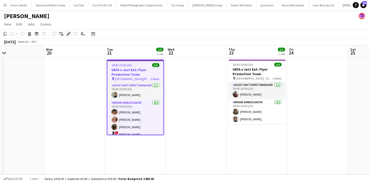
click at [67, 33] on icon "Edit" at bounding box center [68, 34] width 4 height 4
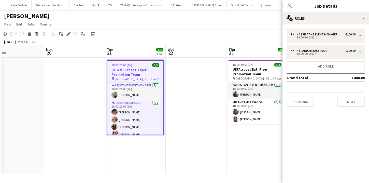
click at [168, 119] on app-date-cell at bounding box center [196, 115] width 61 height 116
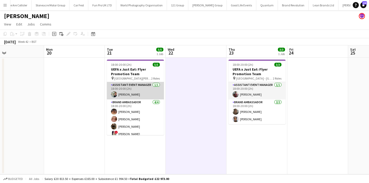
click at [133, 85] on app-card-role "Assistant Event Manager 1/1 18:00-20:00 (2h) Paul McDonald" at bounding box center [135, 90] width 57 height 17
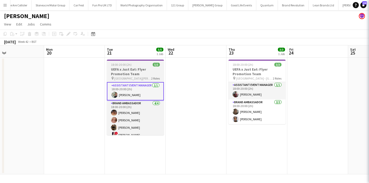
click at [132, 77] on span "St James' Park - Newcastle" at bounding box center [132, 78] width 37 height 4
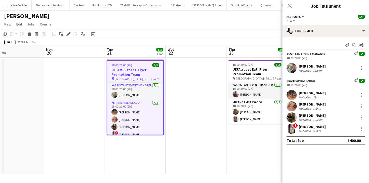
click at [56, 79] on app-date-cell at bounding box center [74, 115] width 61 height 116
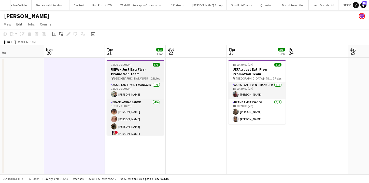
click at [132, 79] on span "St James' Park - Newcastle" at bounding box center [132, 78] width 37 height 4
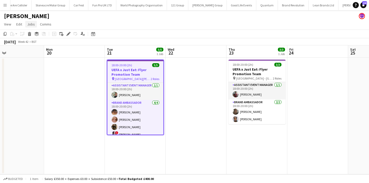
click at [35, 25] on link "Jobs" at bounding box center [31, 24] width 12 height 7
click at [132, 72] on h3 "UEFA x Just Eat: Flyer Promotion Team" at bounding box center [135, 71] width 56 height 9
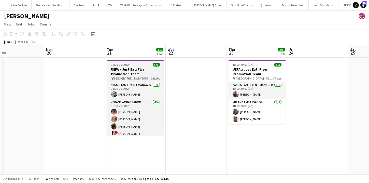
click at [132, 72] on h3 "UEFA x Just Eat: Flyer Promotion Team" at bounding box center [135, 71] width 57 height 9
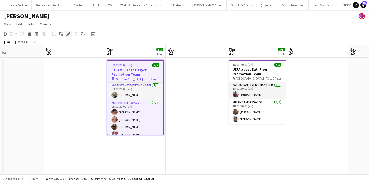
click at [66, 34] on div "Edit" at bounding box center [68, 34] width 6 height 6
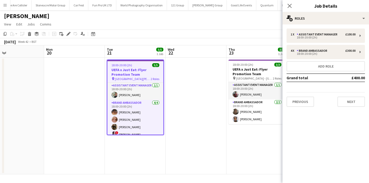
click at [59, 80] on app-date-cell at bounding box center [74, 115] width 61 height 116
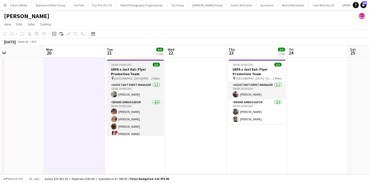
click at [129, 80] on div "pin St James' Park - Newcastle 2 Roles" at bounding box center [135, 78] width 57 height 4
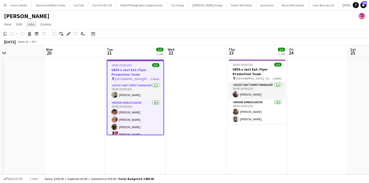
click at [36, 25] on link "Jobs" at bounding box center [31, 24] width 12 height 7
click at [72, 52] on app-board-header-date "Mon 20" at bounding box center [74, 51] width 61 height 12
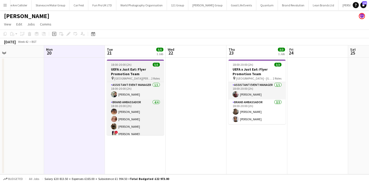
click at [132, 66] on div "18:00-20:00 (2h) 5/5" at bounding box center [135, 65] width 57 height 4
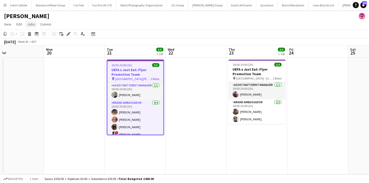
click at [28, 25] on span "Jobs" at bounding box center [31, 24] width 8 height 5
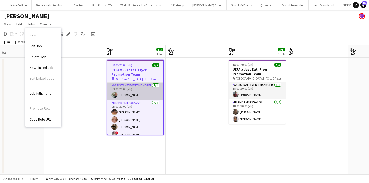
click at [110, 96] on app-card-role "Assistant Event Manager 1/1 18:00-20:00 (2h) Paul McDonald" at bounding box center [135, 90] width 56 height 17
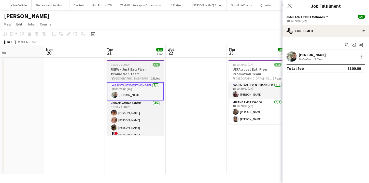
click at [121, 80] on div "pin St James' Park - Newcastle 2 Roles" at bounding box center [135, 78] width 57 height 4
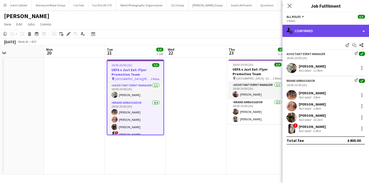
click at [331, 33] on div "single-neutral-actions-check-2 Confirmed" at bounding box center [325, 31] width 86 height 12
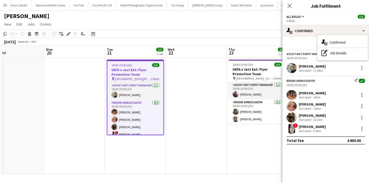
click at [295, 48] on div "Send notification Start chat Share" at bounding box center [325, 45] width 78 height 8
click at [361, 46] on icon "Share" at bounding box center [361, 45] width 4 height 4
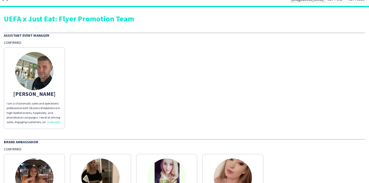
scroll to position [9, 0]
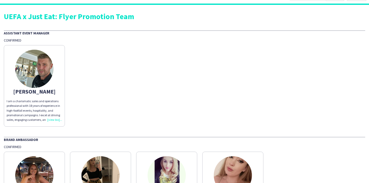
click at [62, 71] on app-share-pages-crew-card "Paul I am a charismatic sales and operations professional with 18 years of expe…" at bounding box center [34, 85] width 61 height 81
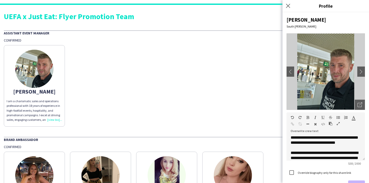
scroll to position [26, 0]
click at [292, 153] on p "**********" at bounding box center [325, 165] width 70 height 31
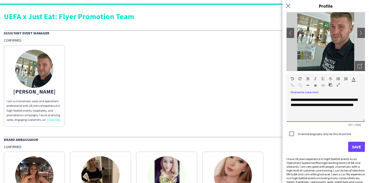
scroll to position [43, 0]
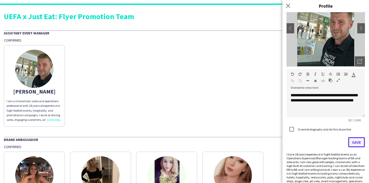
click at [356, 146] on button "Save" at bounding box center [356, 142] width 17 height 10
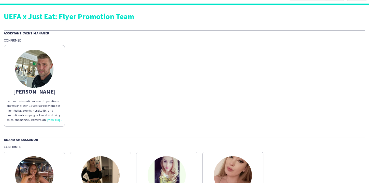
click at [47, 96] on app-share-pages-crew-card "Paul I am a charismatic sales and operations professional with 18 years of expe…" at bounding box center [34, 85] width 61 height 81
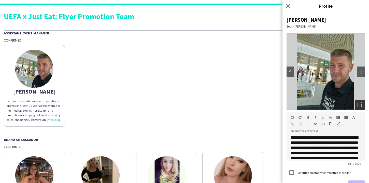
click at [359, 104] on icon "Open photos pop-in" at bounding box center [359, 104] width 5 height 5
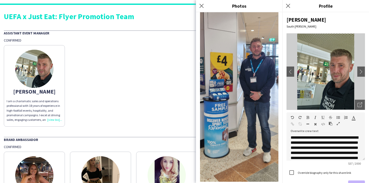
scroll to position [1376, 0]
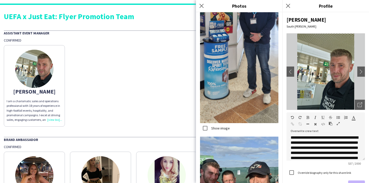
click at [182, 114] on div "Paul I am a charismatic sales and operations professional with 18 years of expe…" at bounding box center [184, 84] width 361 height 84
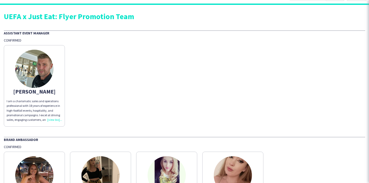
scroll to position [82, 0]
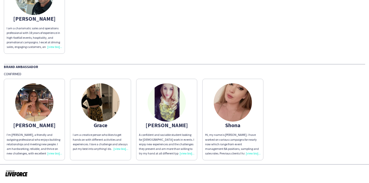
click at [37, 103] on img at bounding box center [34, 102] width 38 height 38
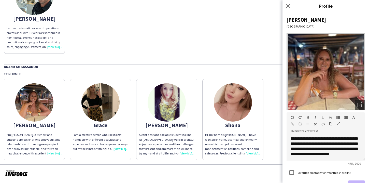
scroll to position [45, 0]
click at [125, 132] on app-share-pages-crew-card "Grace I am a creative person who likes to get hands on with different activitie…" at bounding box center [100, 119] width 61 height 81
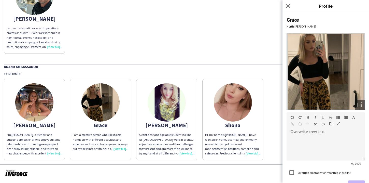
scroll to position [28, 0]
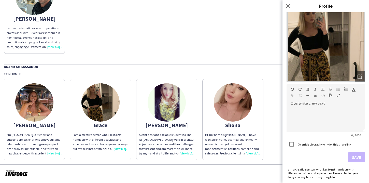
click at [319, 169] on div "I am a creative person who likes to get hands on with different activities and …" at bounding box center [325, 172] width 78 height 11
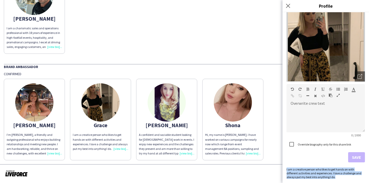
click at [319, 169] on div "I am a creative person who likes to get hands on with different activities and …" at bounding box center [325, 172] width 78 height 11
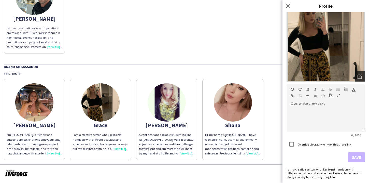
click at [360, 78] on icon "Open photos pop-in" at bounding box center [359, 76] width 5 height 5
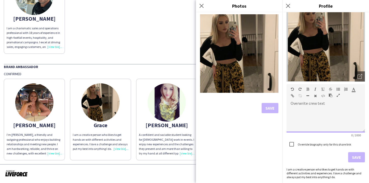
click at [308, 109] on div at bounding box center [325, 119] width 78 height 25
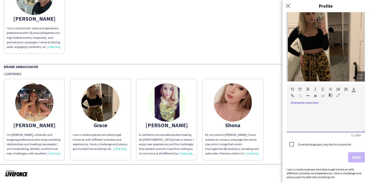
paste div
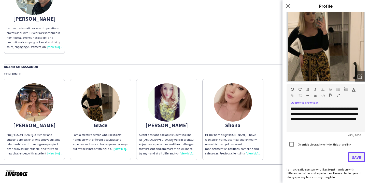
click at [356, 157] on button "Save" at bounding box center [356, 157] width 17 height 10
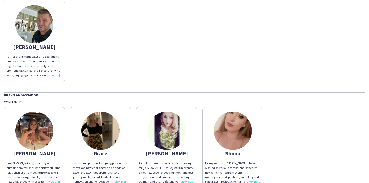
scroll to position [82, 0]
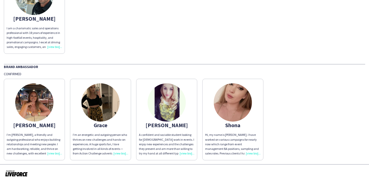
click at [105, 150] on p "I’m an energetic and outgoing person who thrives on new challenges and hands-on…" at bounding box center [100, 143] width 55 height 23
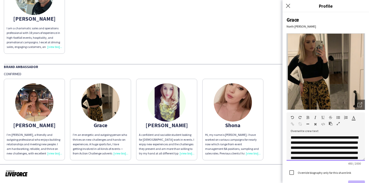
click at [306, 158] on p "**********" at bounding box center [325, 168] width 70 height 66
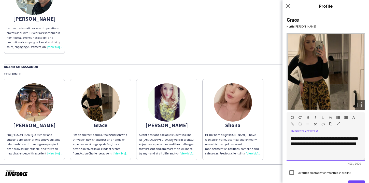
scroll to position [28, 0]
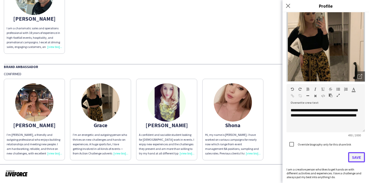
click at [358, 155] on button "Save" at bounding box center [356, 157] width 17 height 10
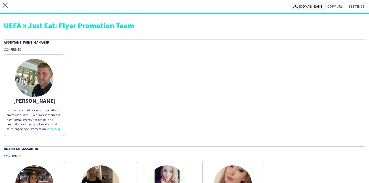
scroll to position [82, 0]
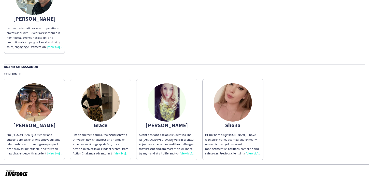
click at [179, 131] on app-share-pages-crew-card "Lucy A confident and sociable student looking for part time work in events. I e…" at bounding box center [166, 119] width 61 height 81
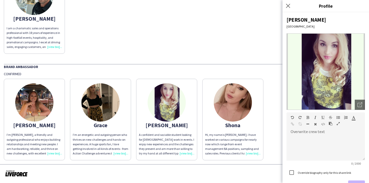
scroll to position [36, 0]
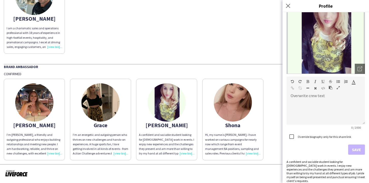
click at [334, 163] on div "A confident and sociable student looking for part time work in events. I enjoy …" at bounding box center [325, 170] width 78 height 23
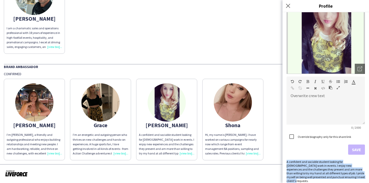
click at [334, 163] on div "A confident and sociable student looking for part time work in events. I enjoy …" at bounding box center [325, 170] width 78 height 23
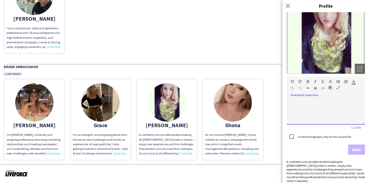
click at [311, 115] on div at bounding box center [325, 111] width 78 height 25
paste div
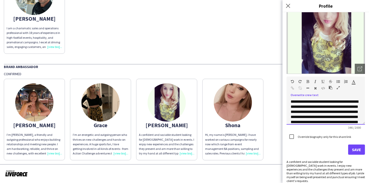
scroll to position [21, 0]
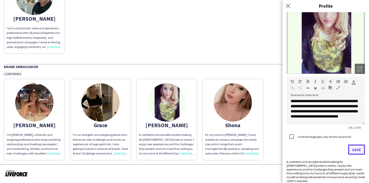
click at [355, 148] on button "Save" at bounding box center [356, 149] width 17 height 10
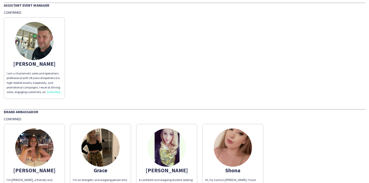
scroll to position [82, 0]
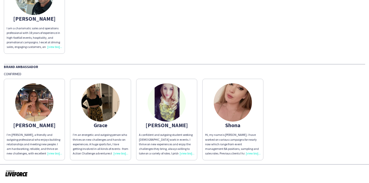
click at [181, 117] on app-share-pages-crew-card "Lucy A confident and outgoing student seeking part-time work in events. I thriv…" at bounding box center [166, 119] width 61 height 81
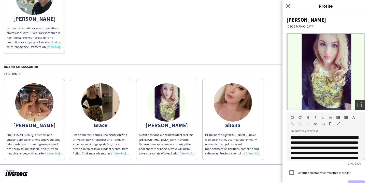
click at [355, 104] on div "Open photos pop-in" at bounding box center [359, 104] width 10 height 10
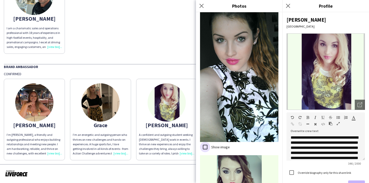
scroll to position [414, 0]
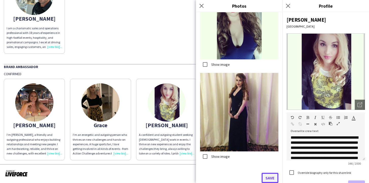
click at [269, 175] on button "Save" at bounding box center [269, 177] width 17 height 10
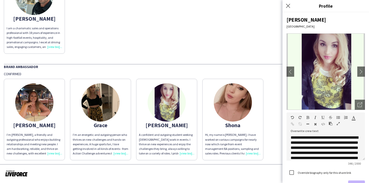
click at [243, 137] on div "Hi, my name is Shona. I have worked on various campaigns for nearly now which r…" at bounding box center [232, 143] width 55 height 23
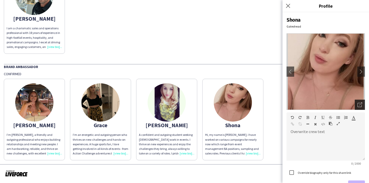
click at [356, 109] on div "Open photos pop-in" at bounding box center [359, 104] width 10 height 10
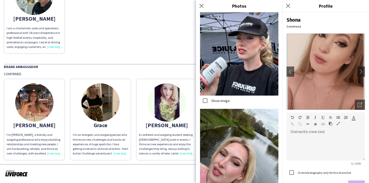
scroll to position [283, 0]
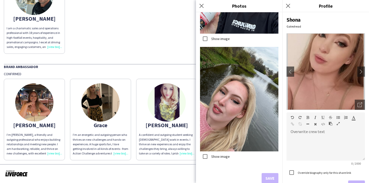
click at [181, 174] on div at bounding box center [184, 173] width 369 height 19
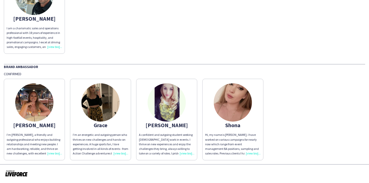
click at [241, 143] on div "Hi, my name is Shona. I have worked on various campaigns for nearly now which r…" at bounding box center [232, 143] width 55 height 23
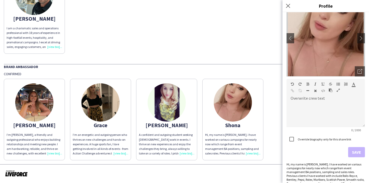
scroll to position [43, 0]
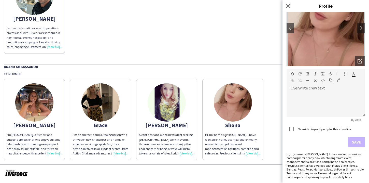
click at [342, 168] on div "Hi, my name is Shona. I have worked on various campaigns for nearly now which r…" at bounding box center [325, 165] width 78 height 27
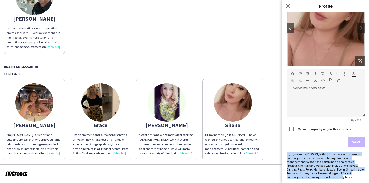
click at [342, 168] on div "Hi, my name is Shona. I have worked on various campaigns for nearly now which r…" at bounding box center [325, 165] width 78 height 27
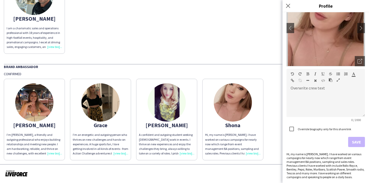
click at [263, 48] on div "Paul I am a charismatic sales and operations professional with 18 years of expe…" at bounding box center [184, 12] width 361 height 84
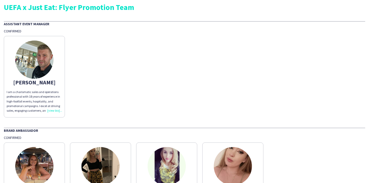
scroll to position [0, 0]
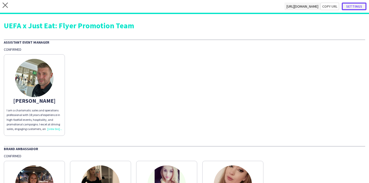
click at [353, 7] on button "Settings" at bounding box center [353, 7] width 25 height 8
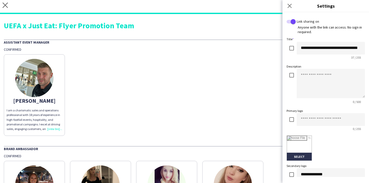
scroll to position [115, 0]
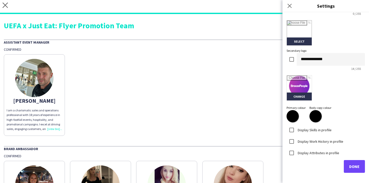
click at [291, 67] on mat-checkbox at bounding box center [291, 63] width 10 height 18
click at [354, 168] on span "Done" at bounding box center [354, 165] width 10 height 5
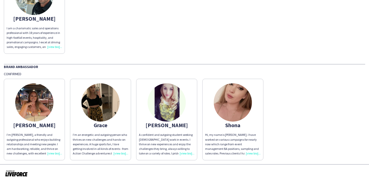
scroll to position [0, 0]
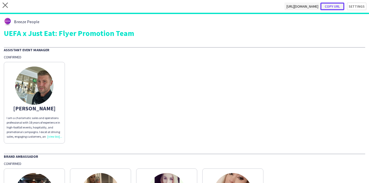
click at [332, 7] on button "Copy url" at bounding box center [332, 7] width 24 height 8
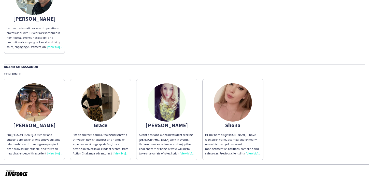
click at [247, 143] on div "Hi, my name is Shona. I have worked on various campaigns for nearly now which r…" at bounding box center [232, 143] width 55 height 23
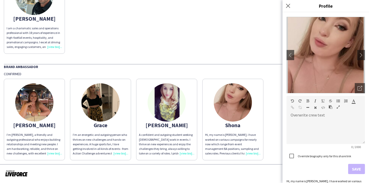
scroll to position [43, 0]
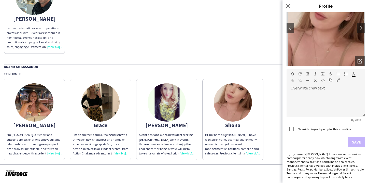
click at [48, 118] on app-share-pages-crew-card "Emma I’m Emma, a friendly and outgoing professional who enjoys building relatio…" at bounding box center [34, 119] width 61 height 81
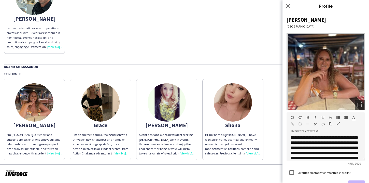
click at [214, 146] on div "Hi, my name is Shona. I have worked on various campaigns for nearly now which r…" at bounding box center [232, 143] width 55 height 23
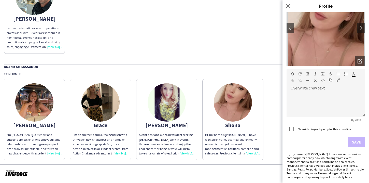
click at [311, 158] on div "Hi, my name is Shona. I have worked on various campaigns for nearly now which r…" at bounding box center [325, 165] width 78 height 27
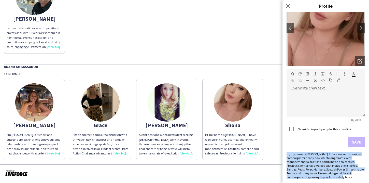
click at [311, 158] on div "Hi, my name is Shona. I have worked on various campaigns for nearly now which r…" at bounding box center [325, 165] width 78 height 27
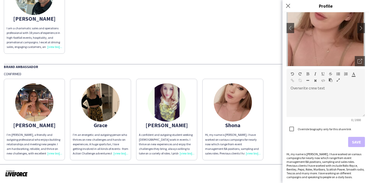
click at [178, 133] on p "A confident and outgoing student seeking part-time work in events. I thrive on …" at bounding box center [166, 143] width 55 height 23
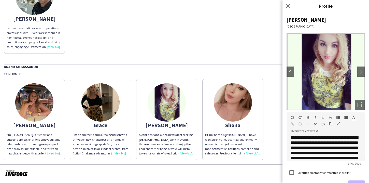
click at [226, 41] on div "Paul I am a charismatic sales and operations professional with 18 years of expe…" at bounding box center [184, 12] width 361 height 84
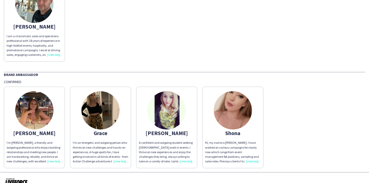
scroll to position [0, 0]
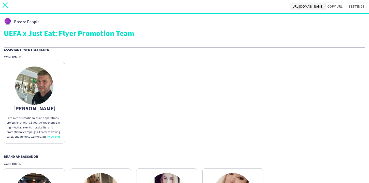
click at [6, 7] on icon "close" at bounding box center [5, 5] width 5 height 5
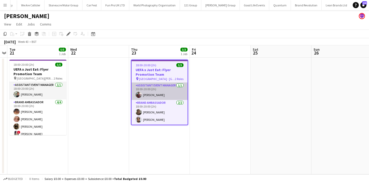
scroll to position [0, 727]
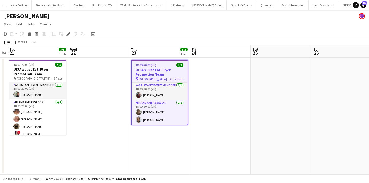
click at [157, 75] on h3 "UEFA x Just Eat: Flyer Promotion Team" at bounding box center [159, 71] width 56 height 9
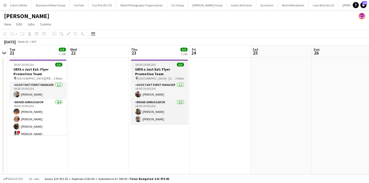
click at [157, 75] on h3 "UEFA x Just Eat: Flyer Promotion Team" at bounding box center [159, 71] width 57 height 9
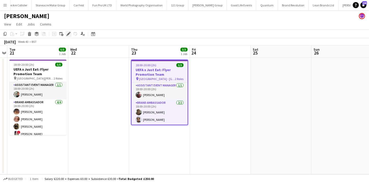
click at [68, 36] on icon "Edit" at bounding box center [68, 34] width 4 height 4
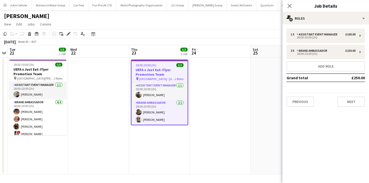
click at [173, 72] on h3 "UEFA x Just Eat: Flyer Promotion Team" at bounding box center [159, 71] width 56 height 9
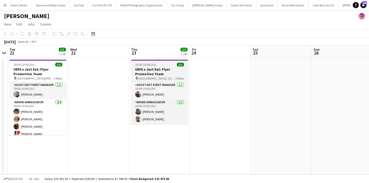
click at [173, 72] on h3 "UEFA x Just Eat: Flyer Promotion Team" at bounding box center [159, 71] width 57 height 9
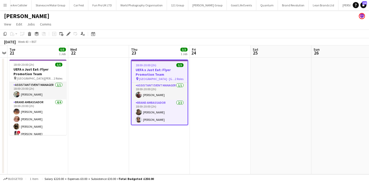
click at [171, 77] on span "City Ground - Nottingham Forest" at bounding box center [157, 79] width 36 height 4
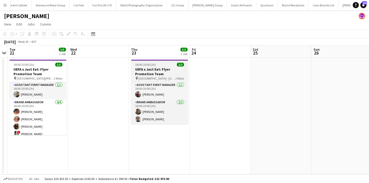
click at [167, 77] on span "City Ground - Nottingham Forest" at bounding box center [156, 78] width 37 height 4
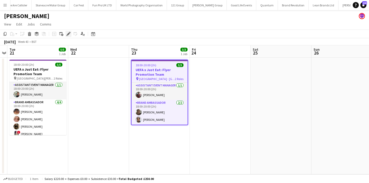
click at [67, 32] on icon "Edit" at bounding box center [68, 34] width 4 height 4
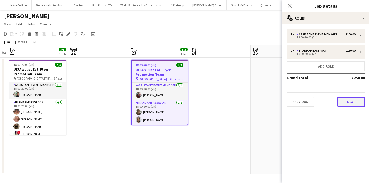
click at [344, 100] on button "Next" at bounding box center [350, 101] width 27 height 10
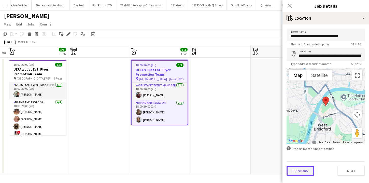
click at [306, 168] on button "Previous" at bounding box center [299, 170] width 27 height 10
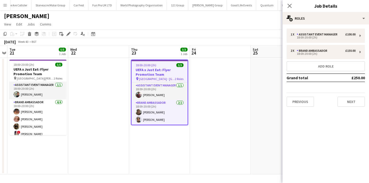
click at [237, 133] on app-date-cell at bounding box center [220, 115] width 61 height 116
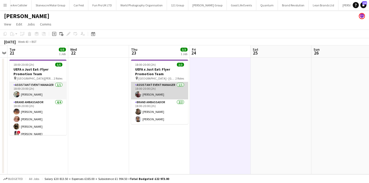
click at [164, 89] on app-card-role "Assistant Event Manager 1/1 18:00-20:00 (2h) Frankie Salkeld" at bounding box center [159, 90] width 57 height 17
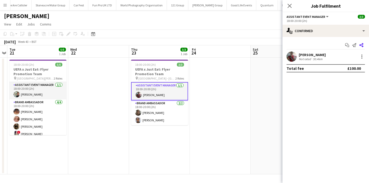
click at [362, 46] on icon at bounding box center [361, 45] width 4 height 4
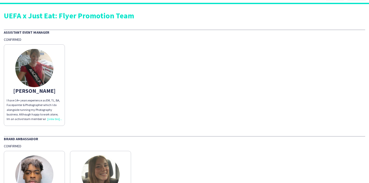
scroll to position [11, 0]
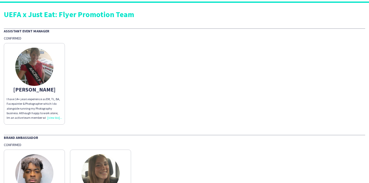
click at [53, 112] on div "I have 14+ years experience as EM, TL, BA, Facepainter & Photographer which I d…" at bounding box center [34, 108] width 55 height 23
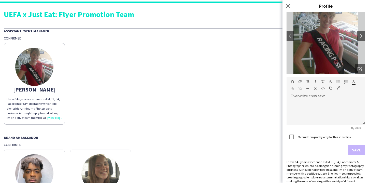
scroll to position [51, 0]
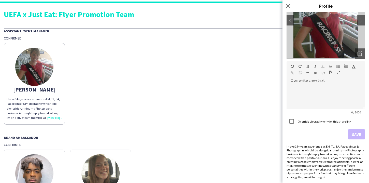
click at [334, 161] on div "I have 14+ years experience as EM, TL, BA, Facepainter & Photographer which I d…" at bounding box center [325, 161] width 78 height 34
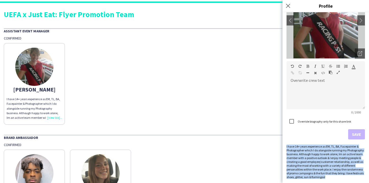
click at [334, 161] on div "I have 14+ years experience as EM, TL, BA, Facepainter & Photographer which I d…" at bounding box center [325, 161] width 78 height 34
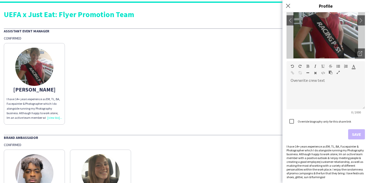
click at [242, 98] on div "Frankie I have 14+ years experience as EM, TL, BA, Facepainter & Photographer w…" at bounding box center [184, 82] width 361 height 84
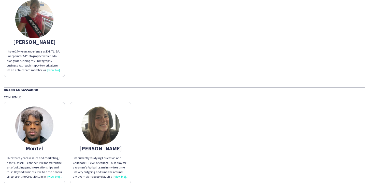
scroll to position [66, 0]
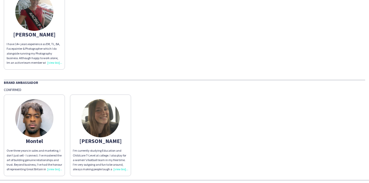
click at [44, 116] on img at bounding box center [34, 118] width 38 height 38
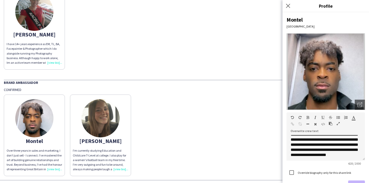
scroll to position [35, 0]
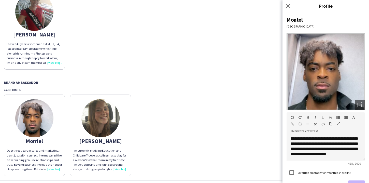
click at [105, 121] on img at bounding box center [100, 118] width 38 height 38
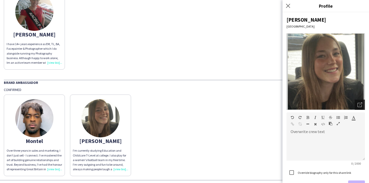
click at [359, 103] on icon "Open photos pop-in" at bounding box center [359, 104] width 5 height 5
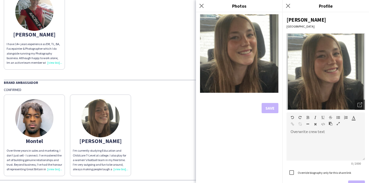
scroll to position [36, 0]
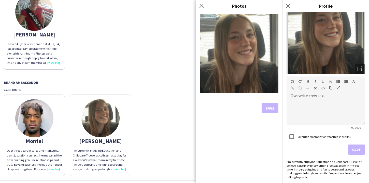
click at [326, 161] on div "I'm currently studying Education and Childcare T-Level at college. I also play …" at bounding box center [325, 168] width 78 height 19
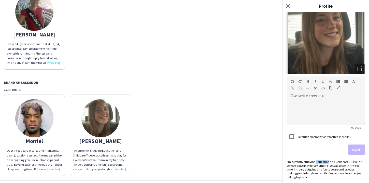
click at [326, 161] on div "I'm currently studying Education and Childcare T-Level at college. I also play …" at bounding box center [325, 168] width 78 height 19
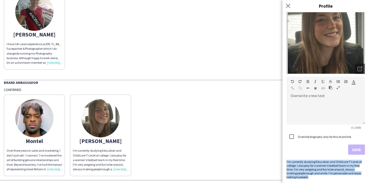
click at [326, 161] on div "I'm currently studying Education and Childcare T-Level at college. I also play …" at bounding box center [325, 168] width 78 height 19
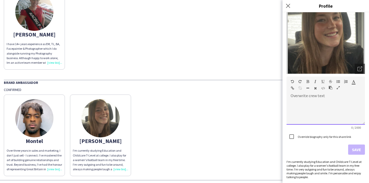
click at [311, 122] on div at bounding box center [325, 111] width 78 height 25
paste div
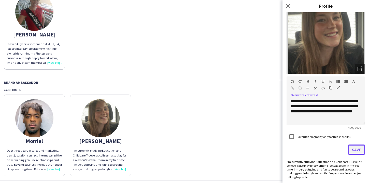
click at [357, 147] on button "Save" at bounding box center [356, 149] width 17 height 10
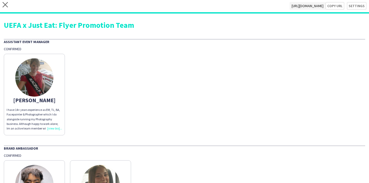
scroll to position [0, 0]
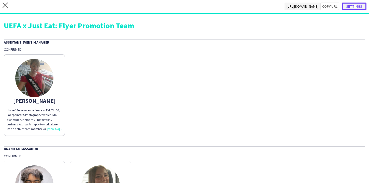
click at [356, 8] on button "Settings" at bounding box center [353, 7] width 25 height 8
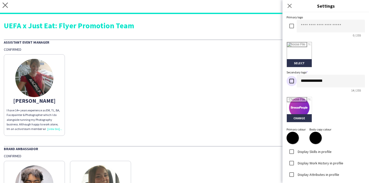
scroll to position [115, 0]
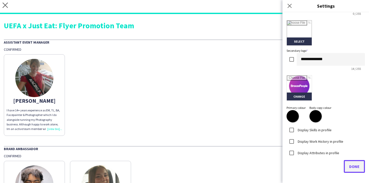
click at [351, 167] on span "Done" at bounding box center [354, 165] width 10 height 5
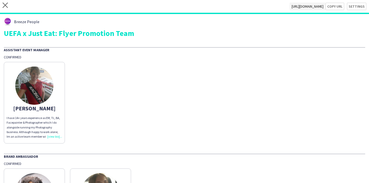
click at [54, 126] on div "I have 14+ years experience as EM, TL, BA, Facepainter & Photographer which I d…" at bounding box center [34, 126] width 55 height 23
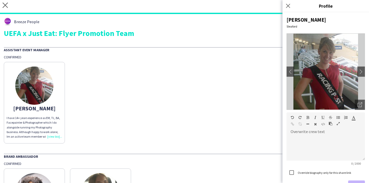
scroll to position [51, 0]
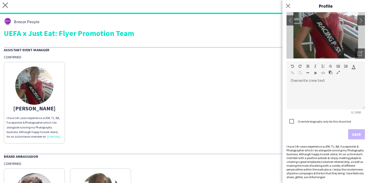
click at [329, 165] on div "I have 14+ years experience as EM, TL, BA, Facepainter & Photographer which I d…" at bounding box center [325, 161] width 78 height 34
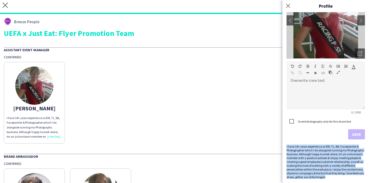
click at [329, 165] on div "I have 14+ years experience as EM, TL, BA, Facepainter & Photographer which I d…" at bounding box center [325, 161] width 78 height 34
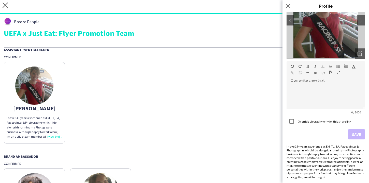
click at [336, 94] on div at bounding box center [325, 96] width 78 height 25
paste div
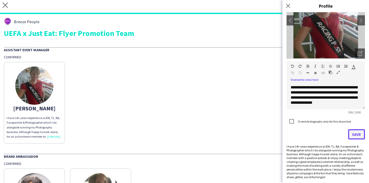
click at [356, 133] on button "Save" at bounding box center [356, 134] width 17 height 10
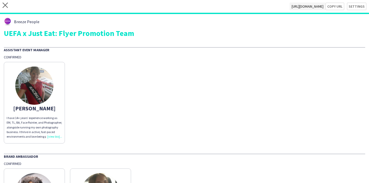
click at [58, 101] on app-share-pages-crew-card "[PERSON_NAME] I have 14+ years’ experience working as EM, TL, BA, Face Painter,…" at bounding box center [34, 102] width 61 height 81
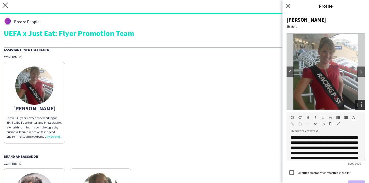
click at [360, 105] on icon "Open photos pop-in" at bounding box center [359, 104] width 5 height 5
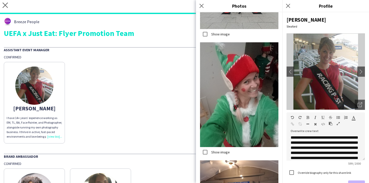
scroll to position [1079, 0]
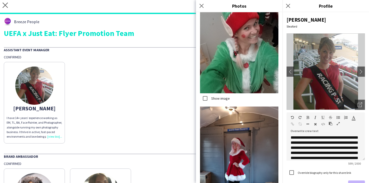
click at [147, 105] on div "[PERSON_NAME] I have 14+ years’ experience working as EM, TL, BA, Face Painter,…" at bounding box center [184, 101] width 361 height 84
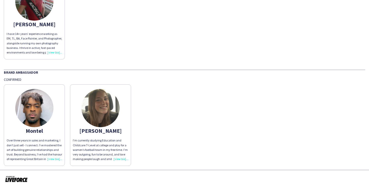
scroll to position [90, 0]
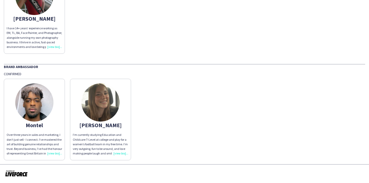
click at [40, 118] on img at bounding box center [34, 102] width 38 height 38
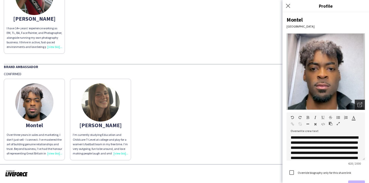
click at [359, 106] on icon "Open photos pop-in" at bounding box center [359, 104] width 5 height 5
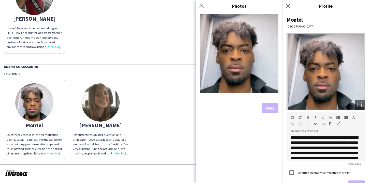
click at [146, 118] on div "Montel Over three years in sales and marketing, I don’t just sell - I connect. …" at bounding box center [184, 118] width 361 height 84
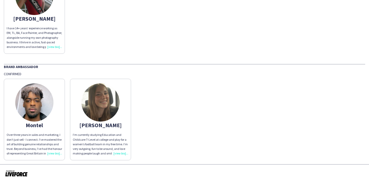
scroll to position [0, 0]
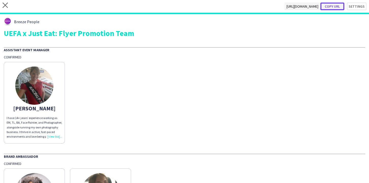
click at [336, 4] on button "Copy url" at bounding box center [332, 7] width 24 height 8
type textarea "**********"
click at [7, 6] on icon "close" at bounding box center [5, 5] width 5 height 5
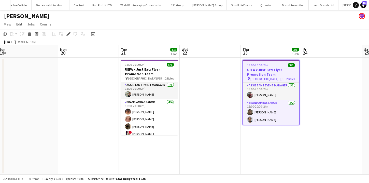
scroll to position [0, 126]
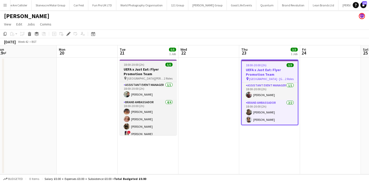
click at [147, 71] on h3 "UEFA x Just Eat: Flyer Promotion Team" at bounding box center [148, 71] width 57 height 9
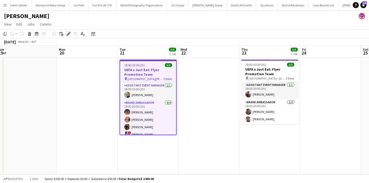
click at [68, 34] on icon at bounding box center [68, 34] width 3 height 3
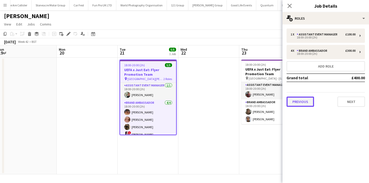
click at [299, 105] on button "Previous" at bounding box center [299, 101] width 27 height 10
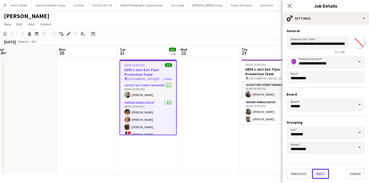
click at [325, 171] on button "Next" at bounding box center [320, 173] width 17 height 10
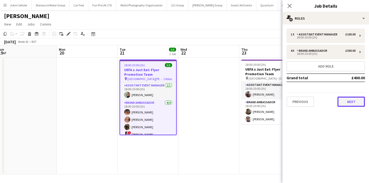
click at [343, 106] on button "Next" at bounding box center [350, 101] width 27 height 10
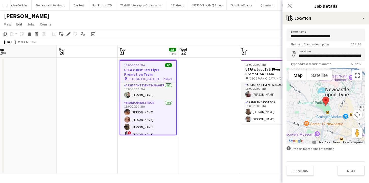
click at [345, 175] on div "**********" at bounding box center [325, 101] width 86 height 155
click at [345, 172] on button "Next" at bounding box center [350, 170] width 27 height 10
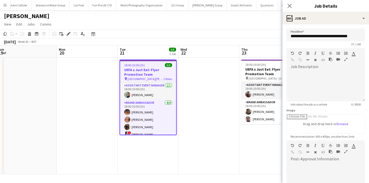
click at [203, 111] on app-date-cell at bounding box center [208, 115] width 61 height 116
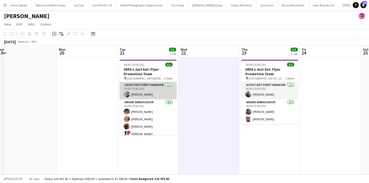
click at [156, 98] on app-card-role "Assistant Event Manager 1/1 18:00-20:00 (2h) Paul McDonald" at bounding box center [148, 90] width 57 height 17
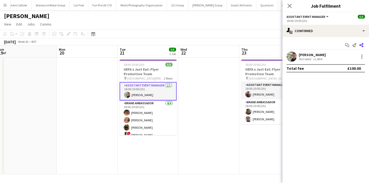
click at [360, 45] on icon at bounding box center [361, 45] width 4 height 4
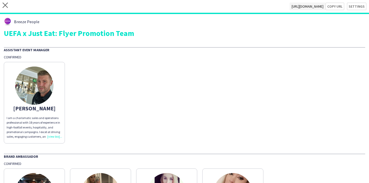
scroll to position [90, 0]
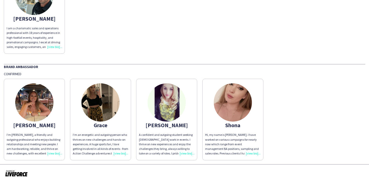
click at [239, 139] on div "Hi, my name is Shona. I have worked on various campaigns for nearly now which r…" at bounding box center [232, 143] width 55 height 23
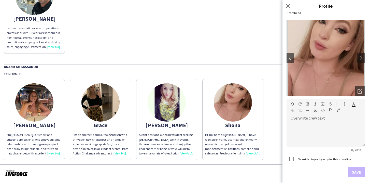
scroll to position [43, 0]
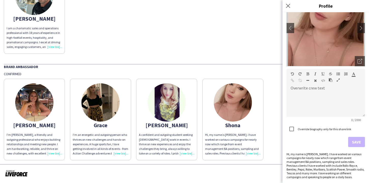
click at [323, 162] on div "Hi, my name is Shona. I have worked on various campaigns for nearly now which r…" at bounding box center [325, 165] width 78 height 27
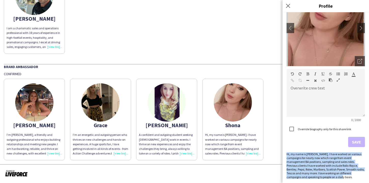
click at [323, 162] on div "Hi, my name is Shona. I have worked on various campaigns for nearly now which r…" at bounding box center [325, 165] width 78 height 27
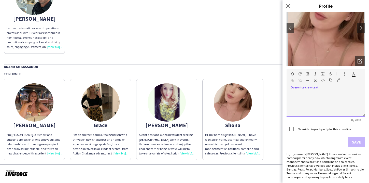
click at [322, 109] on div at bounding box center [325, 103] width 78 height 25
paste div
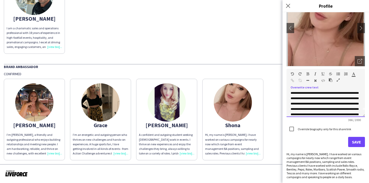
scroll to position [0, 0]
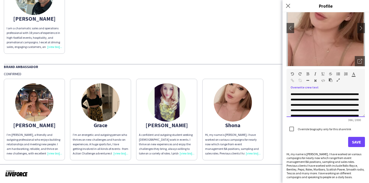
click at [318, 98] on span "**********" at bounding box center [324, 110] width 68 height 35
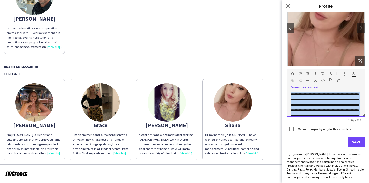
click at [318, 98] on span "**********" at bounding box center [324, 110] width 68 height 35
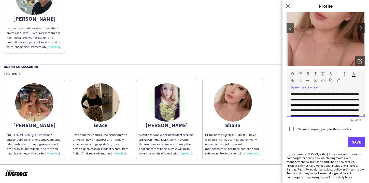
scroll to position [46, 0]
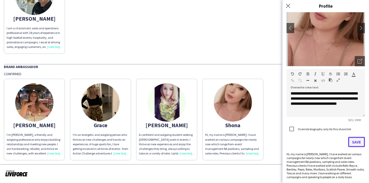
click at [355, 140] on button "Save" at bounding box center [356, 142] width 17 height 10
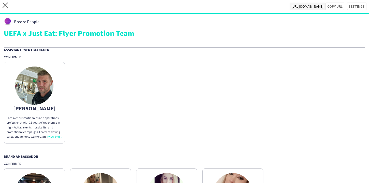
scroll to position [90, 0]
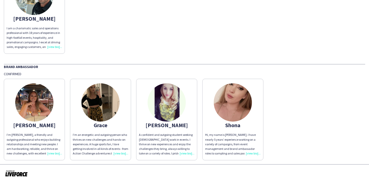
click at [257, 139] on p "Hi, my name is Shona. I have nearly 5 years’ experience working on a variety of…" at bounding box center [232, 143] width 55 height 23
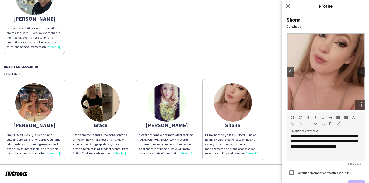
scroll to position [50, 0]
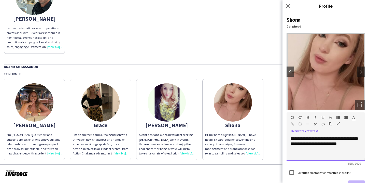
click at [331, 153] on p "**********" at bounding box center [325, 120] width 70 height 71
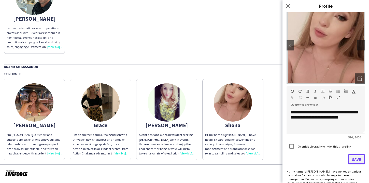
click at [354, 158] on button "Save" at bounding box center [356, 159] width 17 height 10
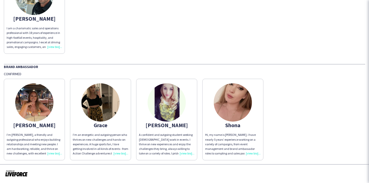
scroll to position [0, 0]
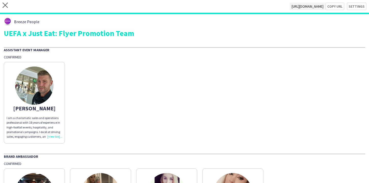
click at [246, 60] on div "Paul I am a charismatic sales and operations professional with 18 years of expe…" at bounding box center [184, 101] width 361 height 84
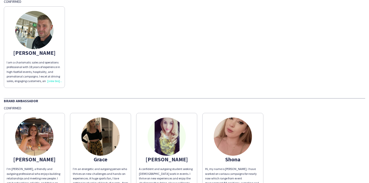
scroll to position [42, 0]
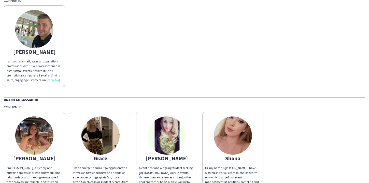
click at [55, 67] on p "I am a charismatic sales and operations professional with 18 years of experienc…" at bounding box center [34, 70] width 55 height 23
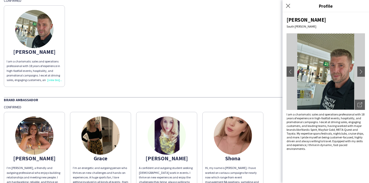
click at [352, 67] on img at bounding box center [325, 71] width 78 height 76
click at [355, 68] on img at bounding box center [325, 71] width 78 height 76
click at [360, 70] on app-icon "chevron-right" at bounding box center [360, 71] width 7 height 5
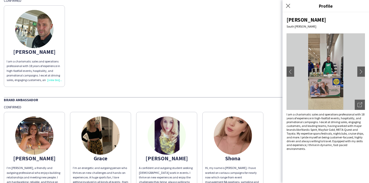
click at [51, 152] on app-share-pages-crew-card "Emma I’m Emma, a friendly and outgoing professional who enjoys building relatio…" at bounding box center [34, 152] width 61 height 81
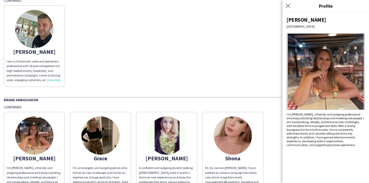
click at [111, 145] on img at bounding box center [100, 135] width 38 height 38
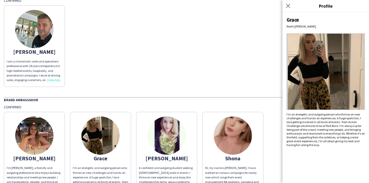
click at [167, 139] on img at bounding box center [166, 135] width 38 height 38
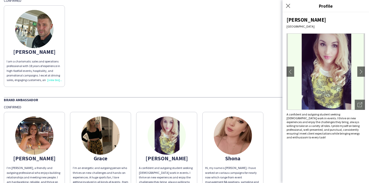
click at [218, 163] on app-share-pages-crew-card "Shona Hi, my name is Shona. I have worked on various campaigns for nearly now w…" at bounding box center [232, 152] width 61 height 81
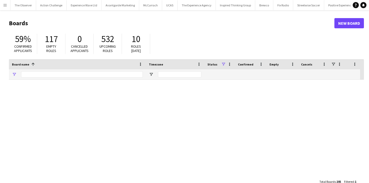
type input "****"
click at [5, 7] on app-icon "Menu" at bounding box center [5, 5] width 4 height 4
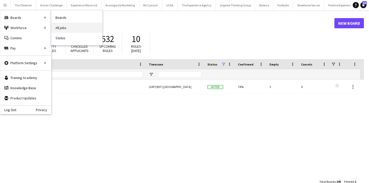
click at [64, 27] on link "All jobs" at bounding box center [76, 28] width 51 height 10
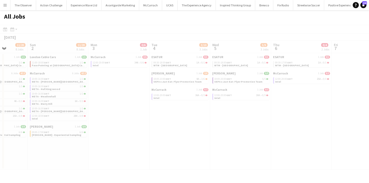
scroll to position [0, 142]
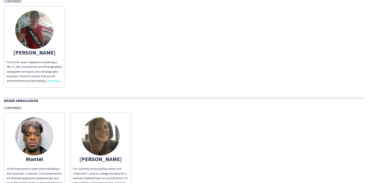
scroll to position [39, 0]
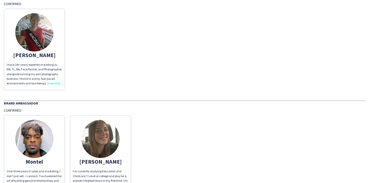
click at [38, 95] on div "Breeze People UEFA x Just Eat: Flyer Promotion Team Assistant Event Manager Con…" at bounding box center [184, 80] width 369 height 239
click at [40, 81] on div "I have 14+ years’ experience working as EM, TL, BA, Face Painter, and Photograp…" at bounding box center [34, 73] width 55 height 23
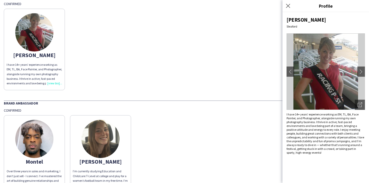
click at [142, 84] on div "[PERSON_NAME] I have 14+ years’ experience working as EM, TL, BA, Face Painter,…" at bounding box center [184, 48] width 361 height 84
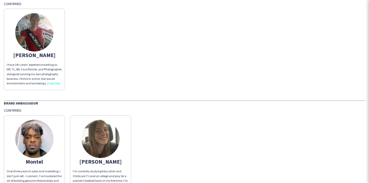
scroll to position [0, 0]
